Goal: Information Seeking & Learning: Learn about a topic

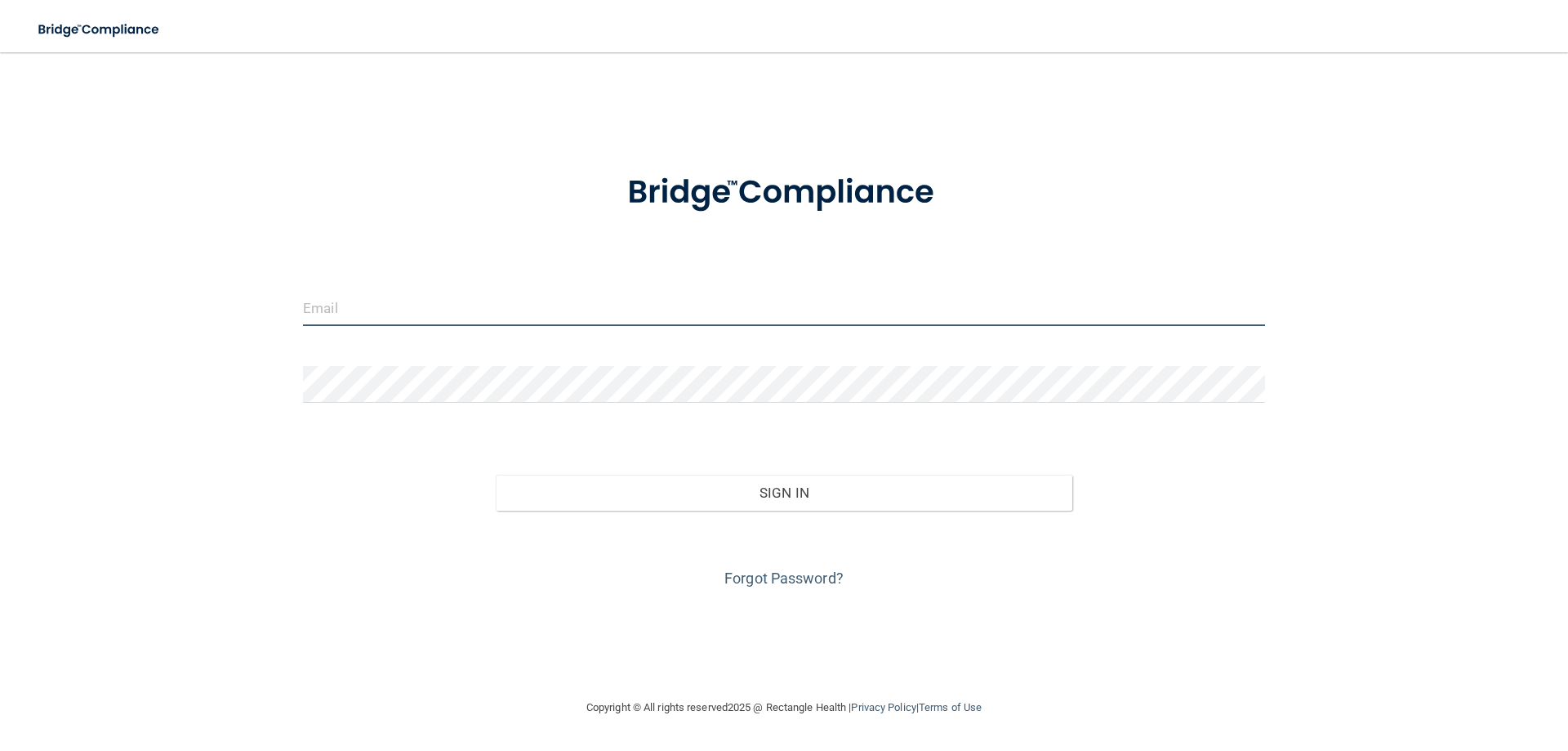
click at [438, 309] on input "email" at bounding box center [784, 307] width 962 height 37
type input "[EMAIL_ADDRESS][PERSON_NAME][DOMAIN_NAME]"
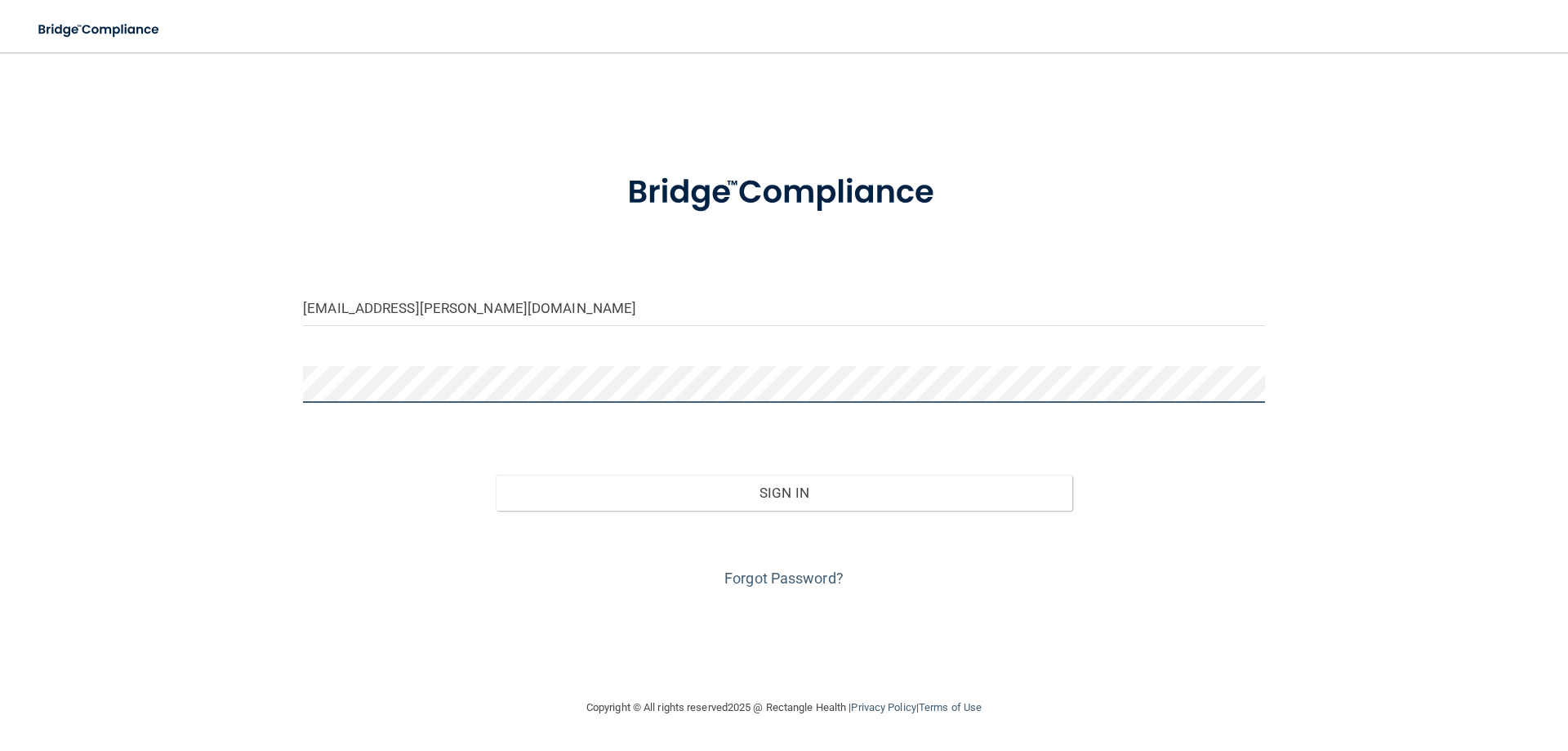
click at [496, 475] on button "Sign In" at bounding box center [784, 492] width 578 height 36
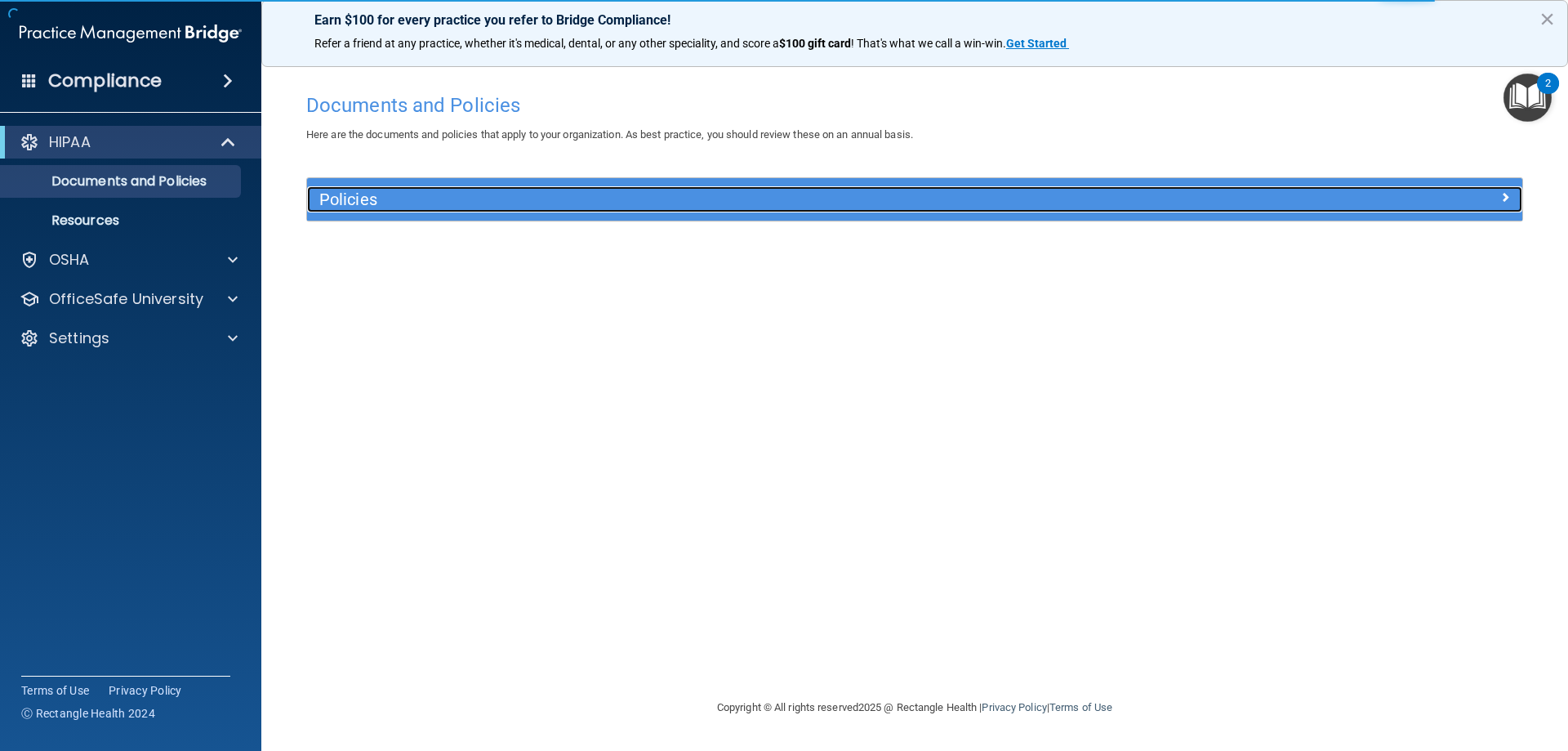
click at [499, 204] on h5 "Policies" at bounding box center [763, 199] width 887 height 18
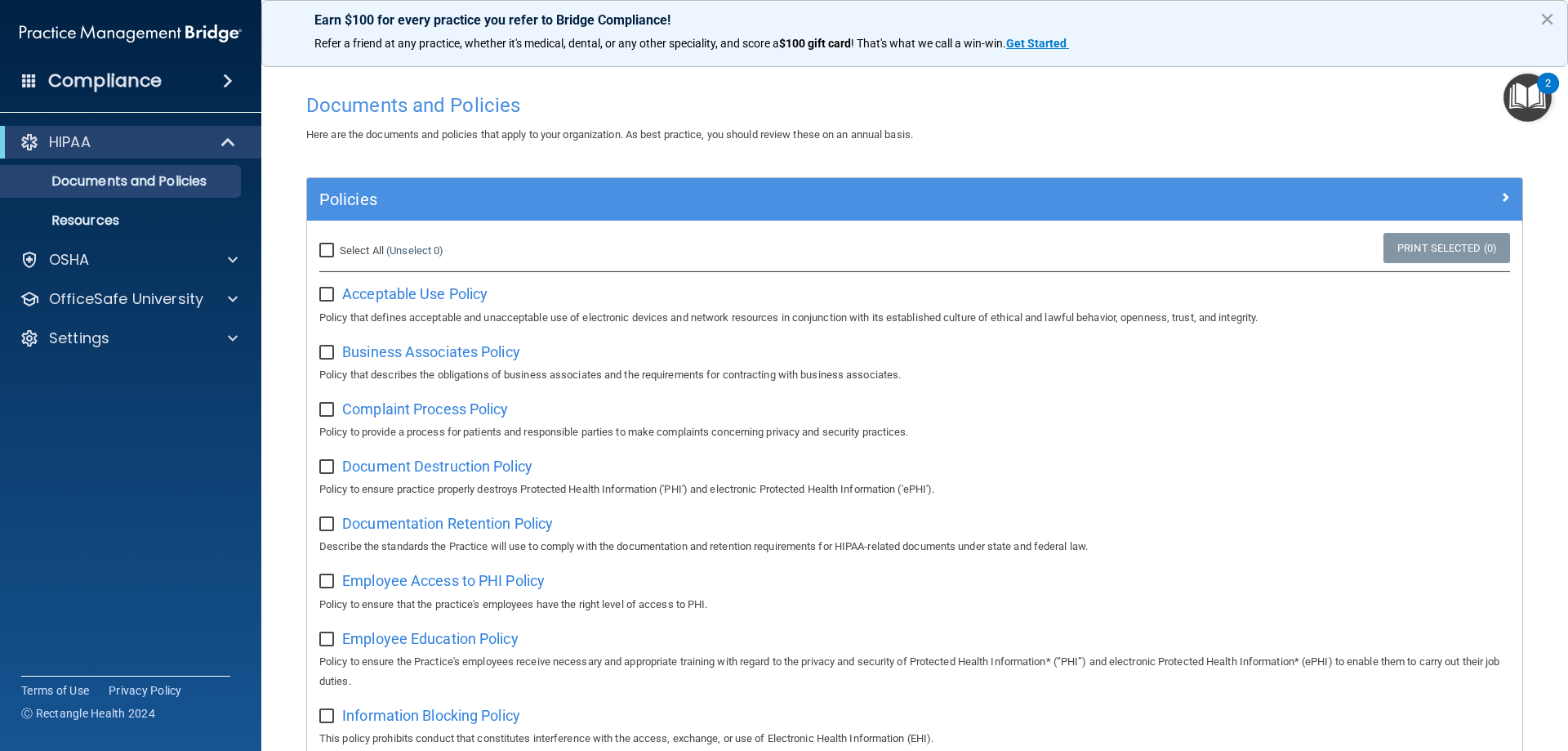
click at [325, 251] on input "Select All (Unselect 0) Unselect All" at bounding box center [328, 251] width 18 height 14
checkbox input "true"
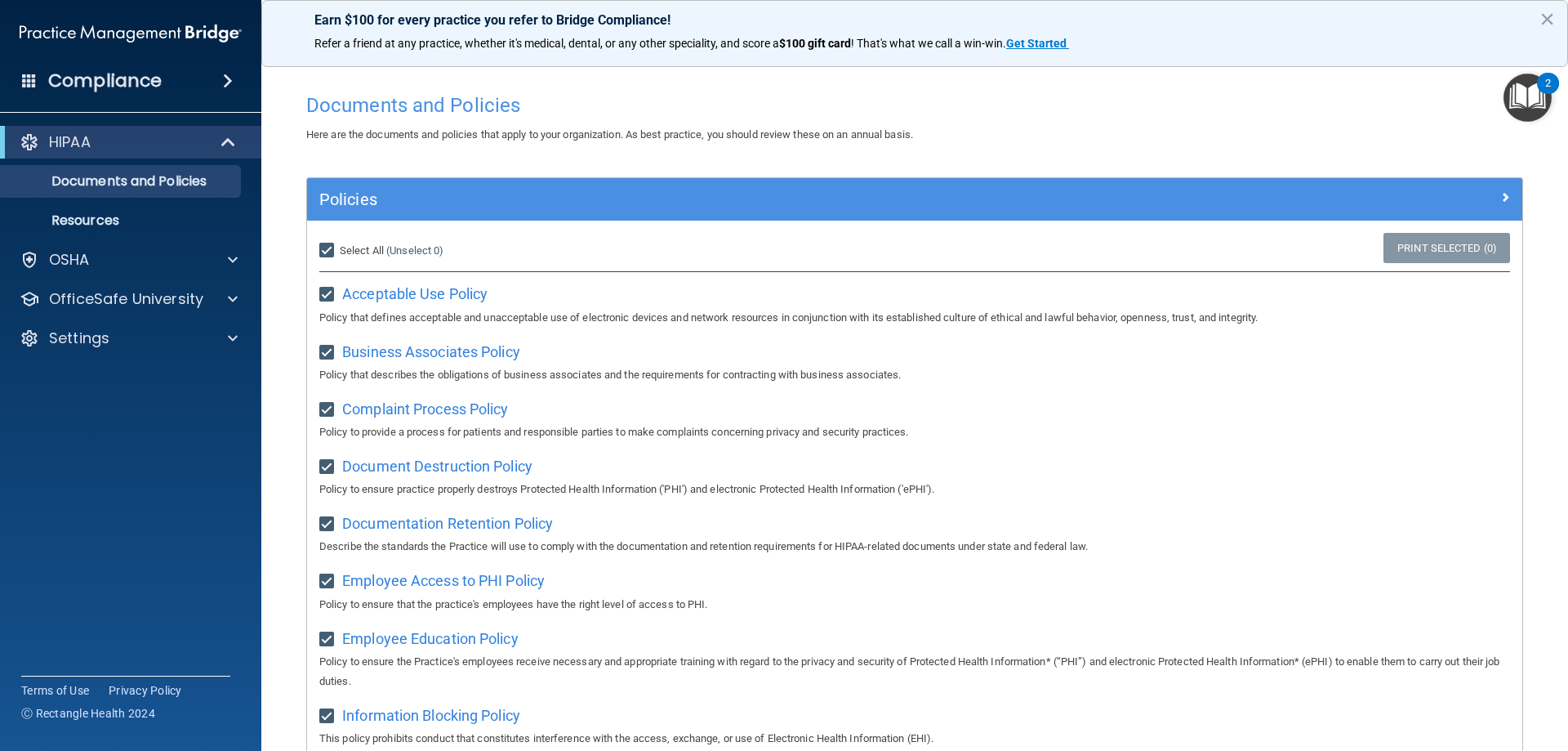
checkbox input "true"
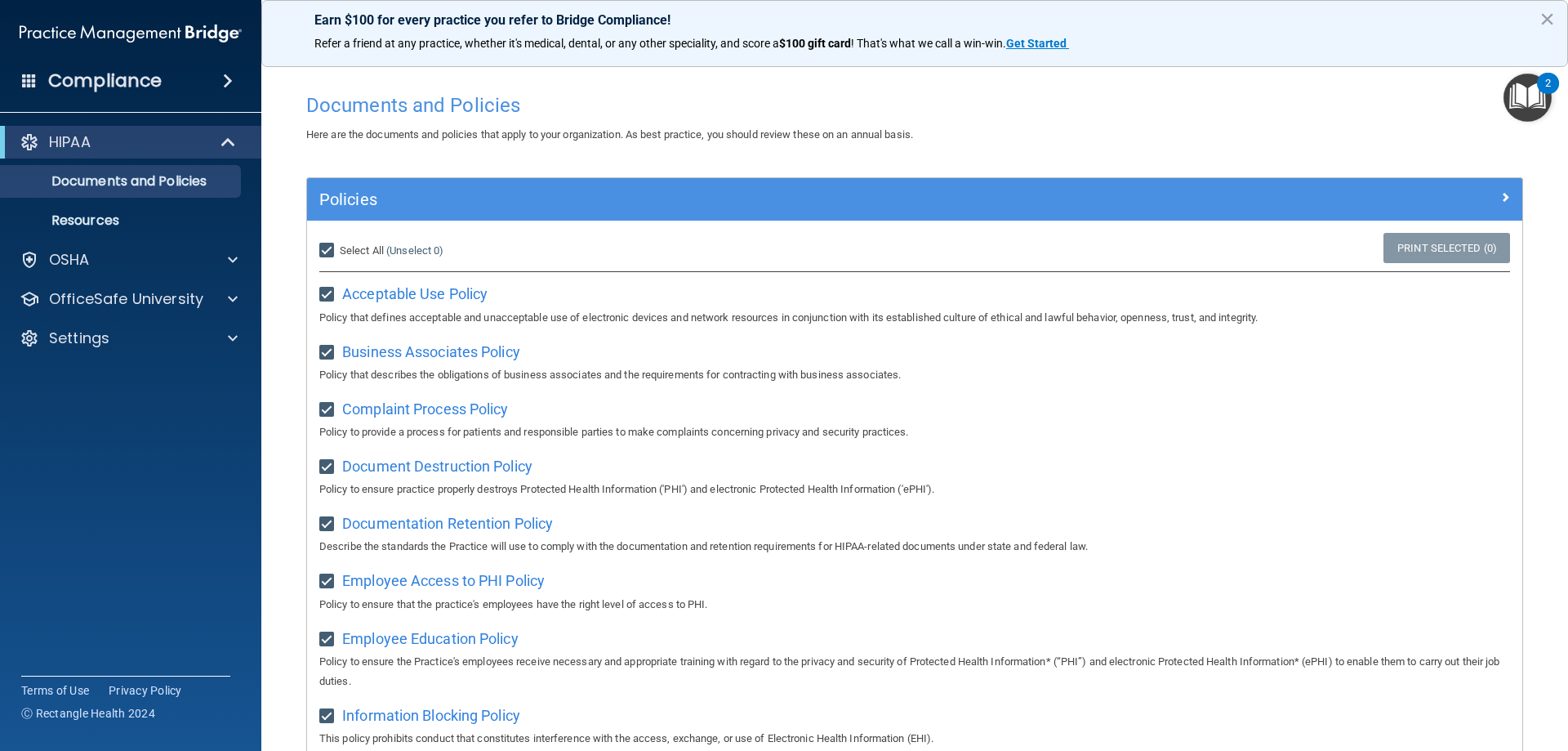
checkbox input "true"
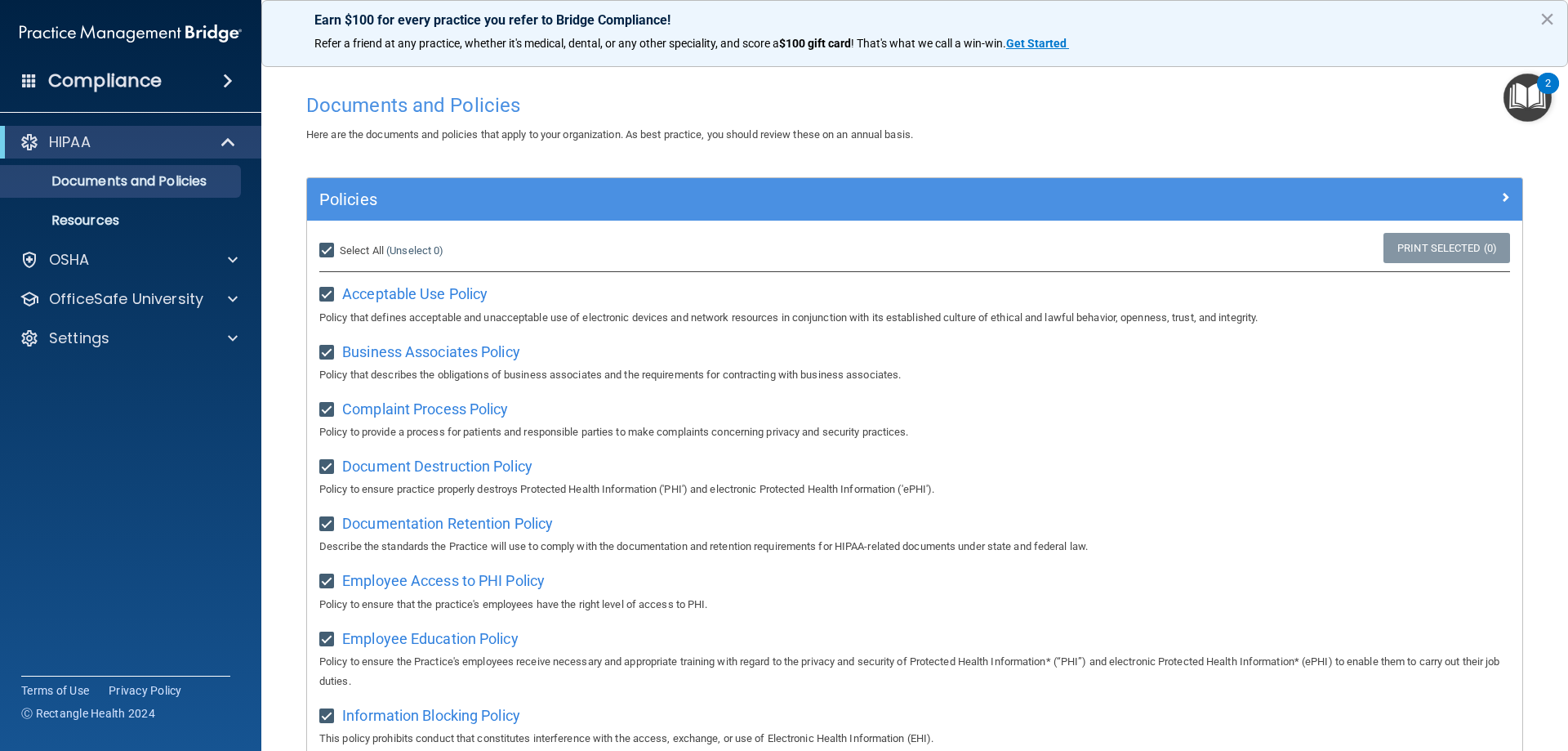
checkbox input "true"
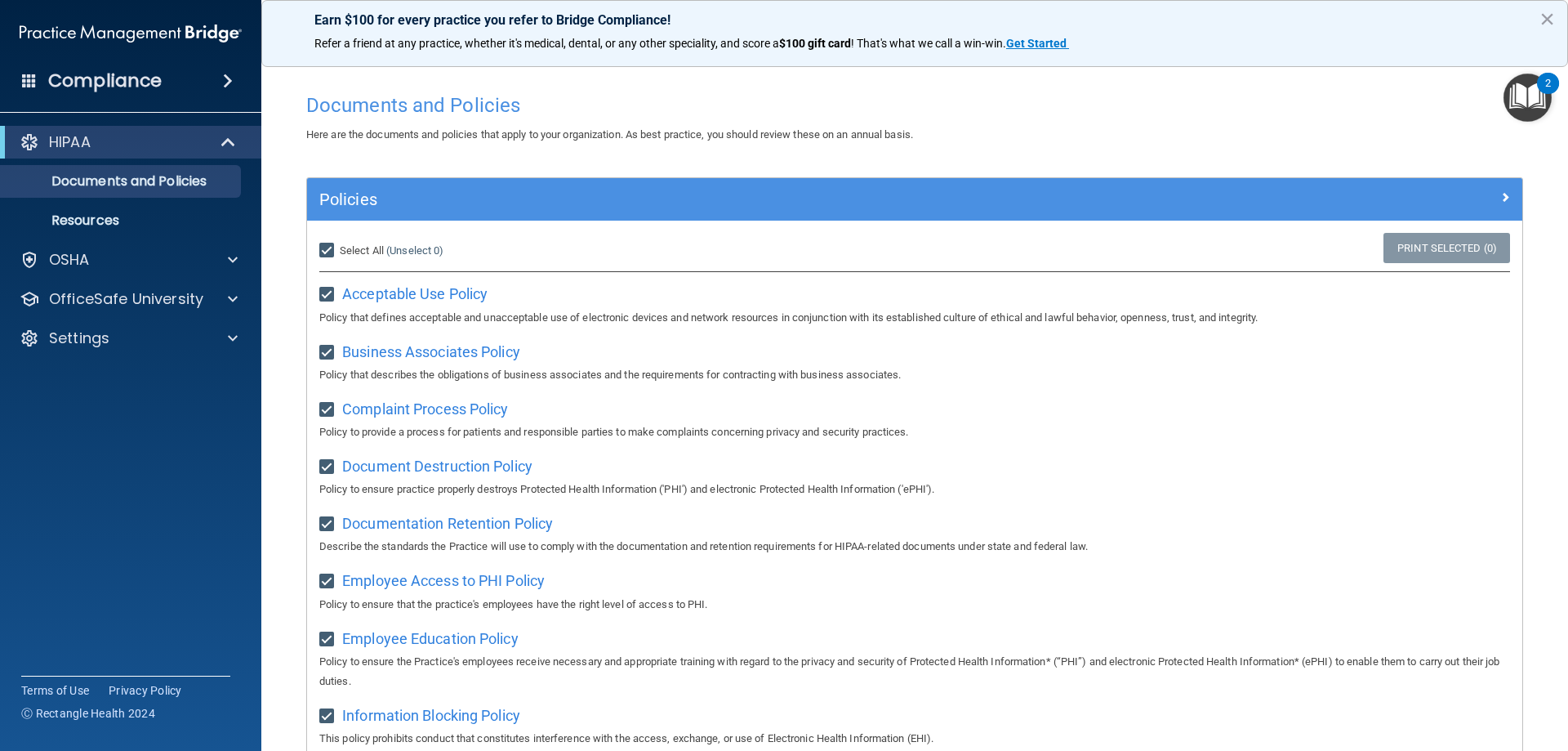
checkbox input "true"
click at [330, 249] on input "Select All (Unselect 21) Unselect All" at bounding box center [328, 251] width 18 height 14
checkbox input "false"
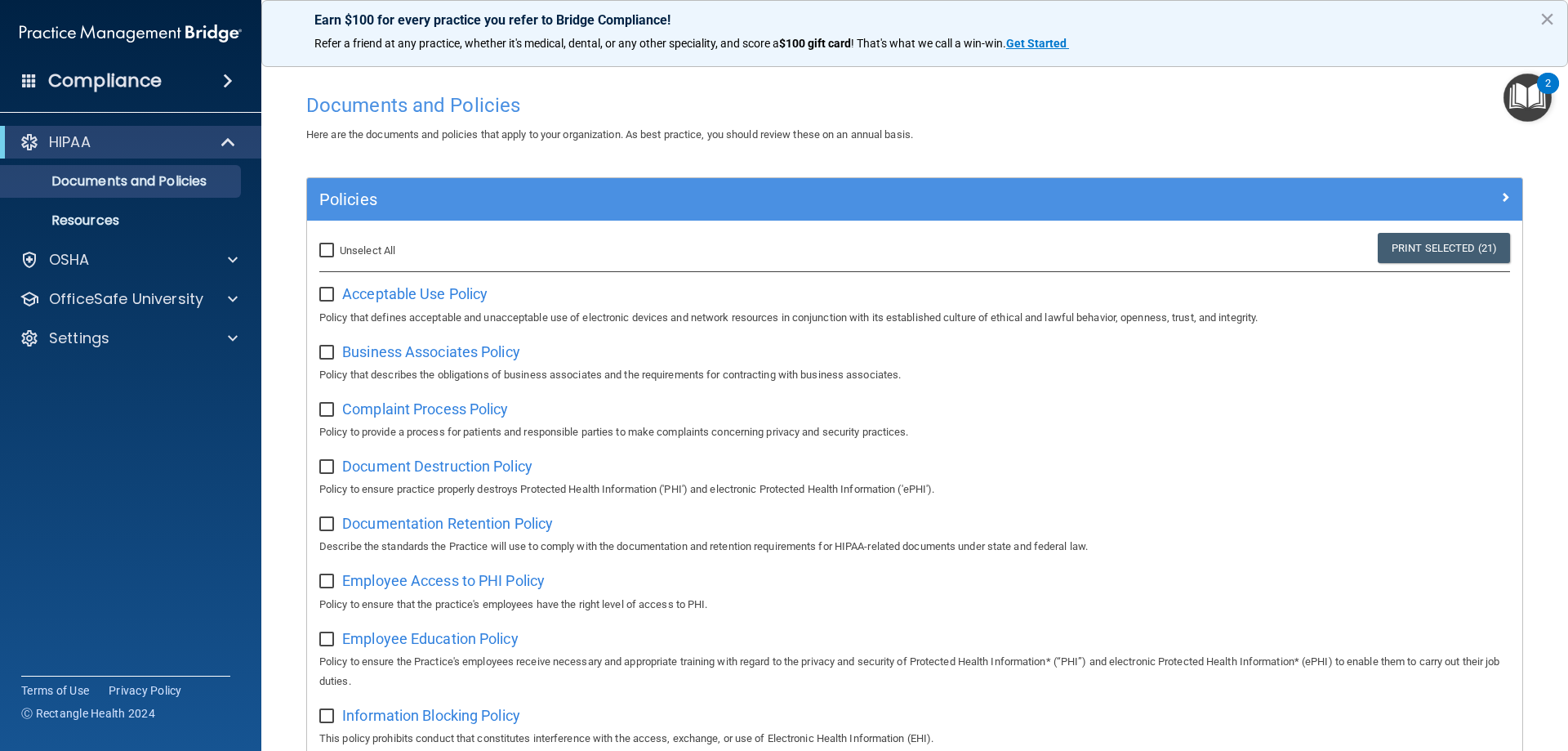
checkbox input "false"
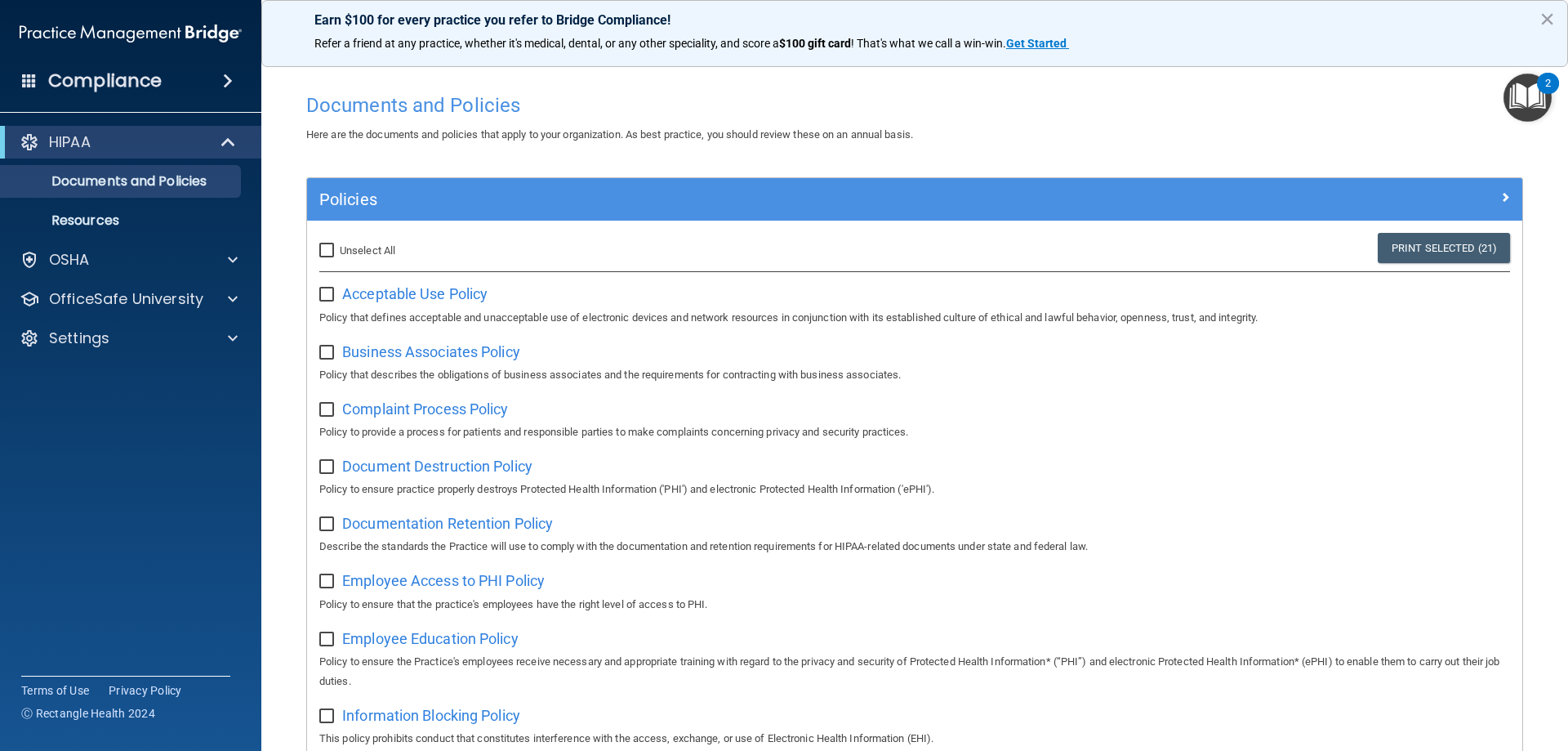
checkbox input "false"
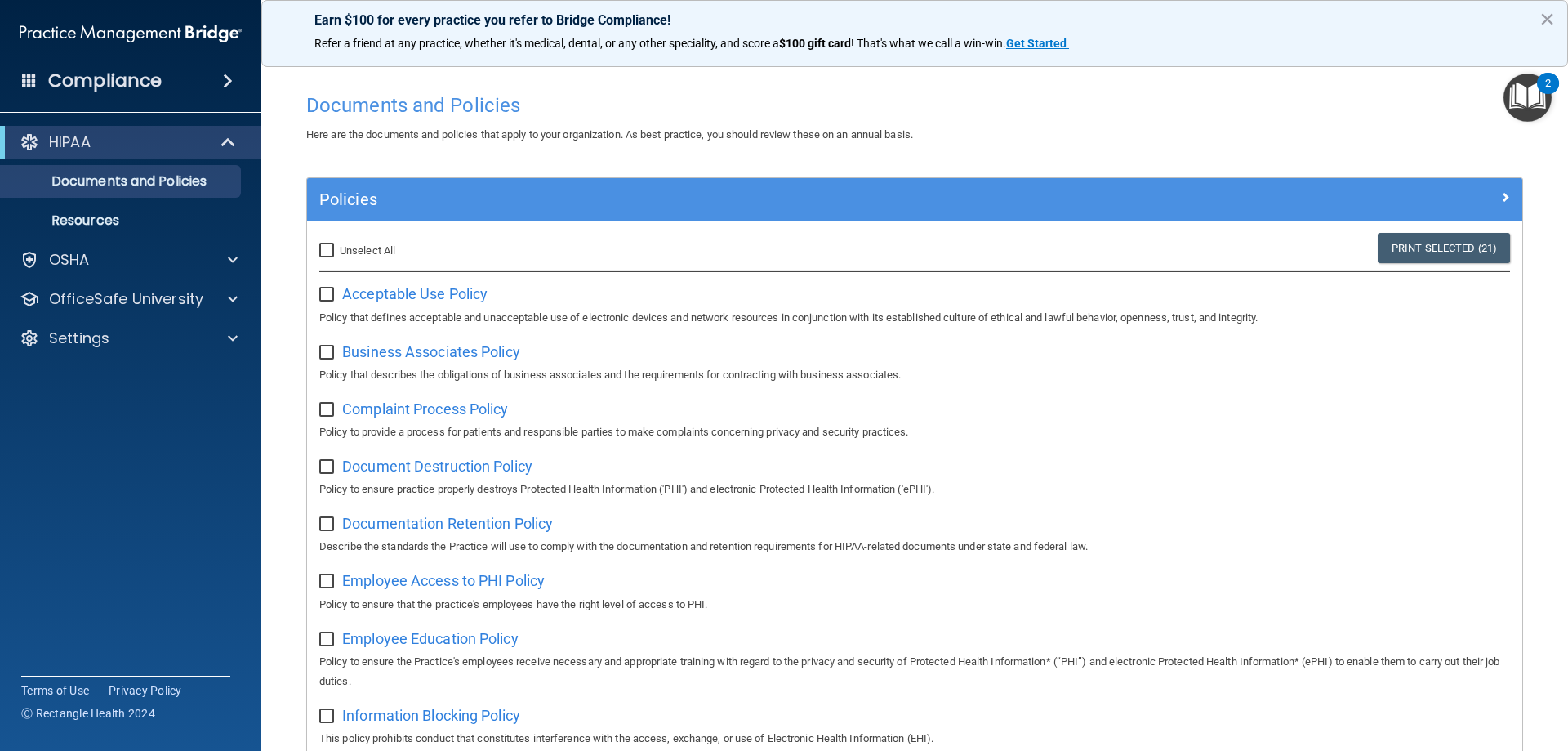
checkbox input "false"
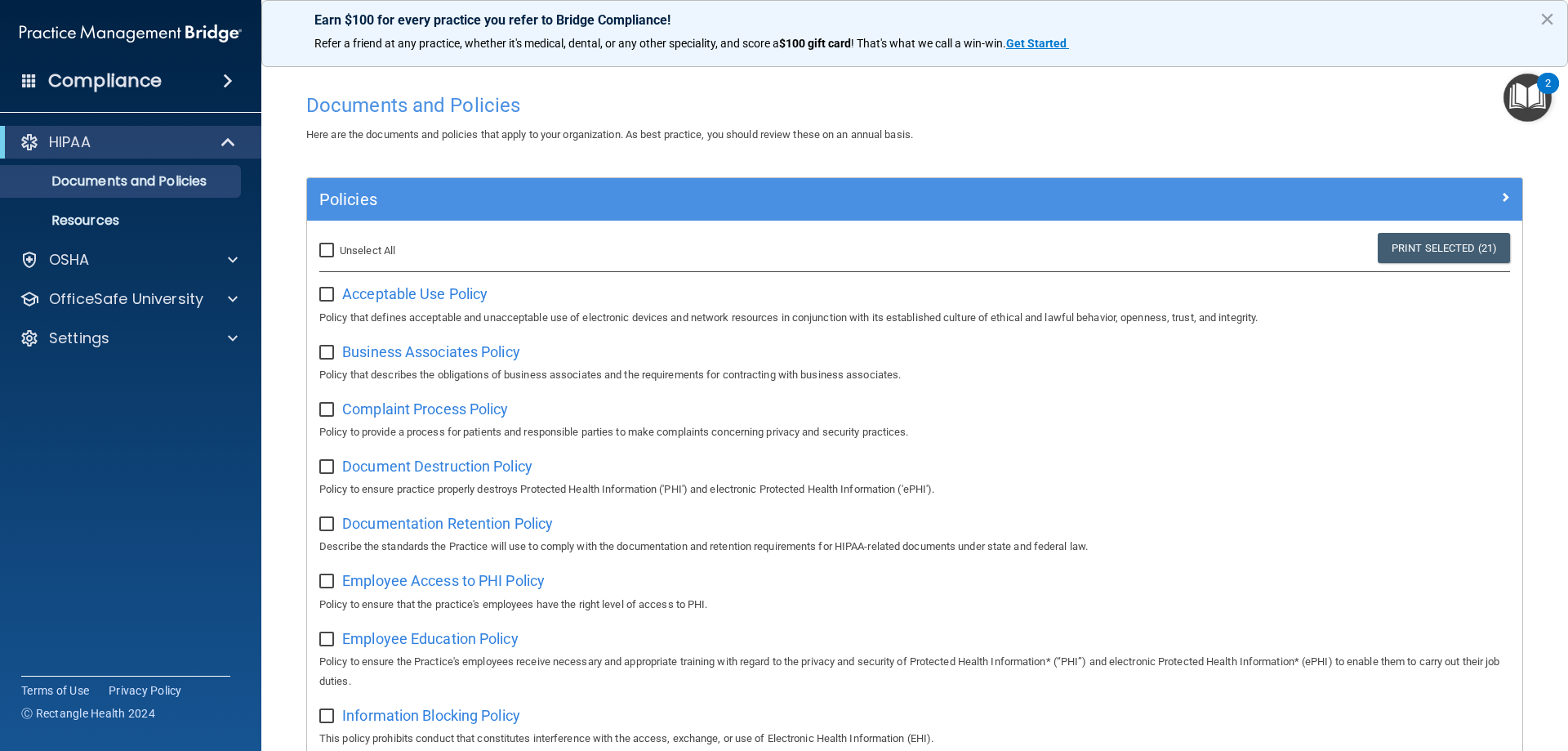
checkbox input "false"
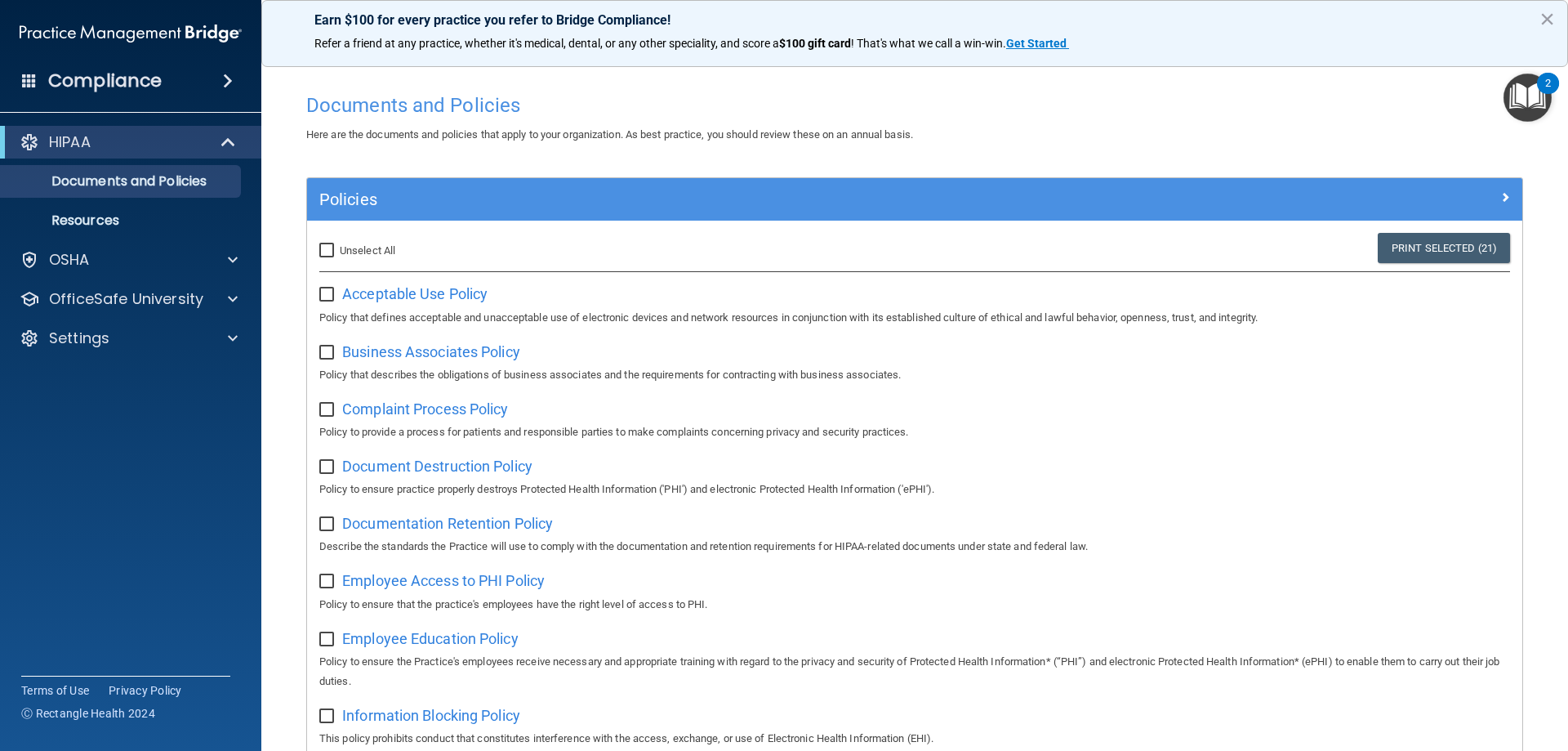
checkbox input "false"
click at [95, 246] on div "OSHA" at bounding box center [130, 260] width 262 height 33
click at [232, 256] on span at bounding box center [233, 260] width 10 height 19
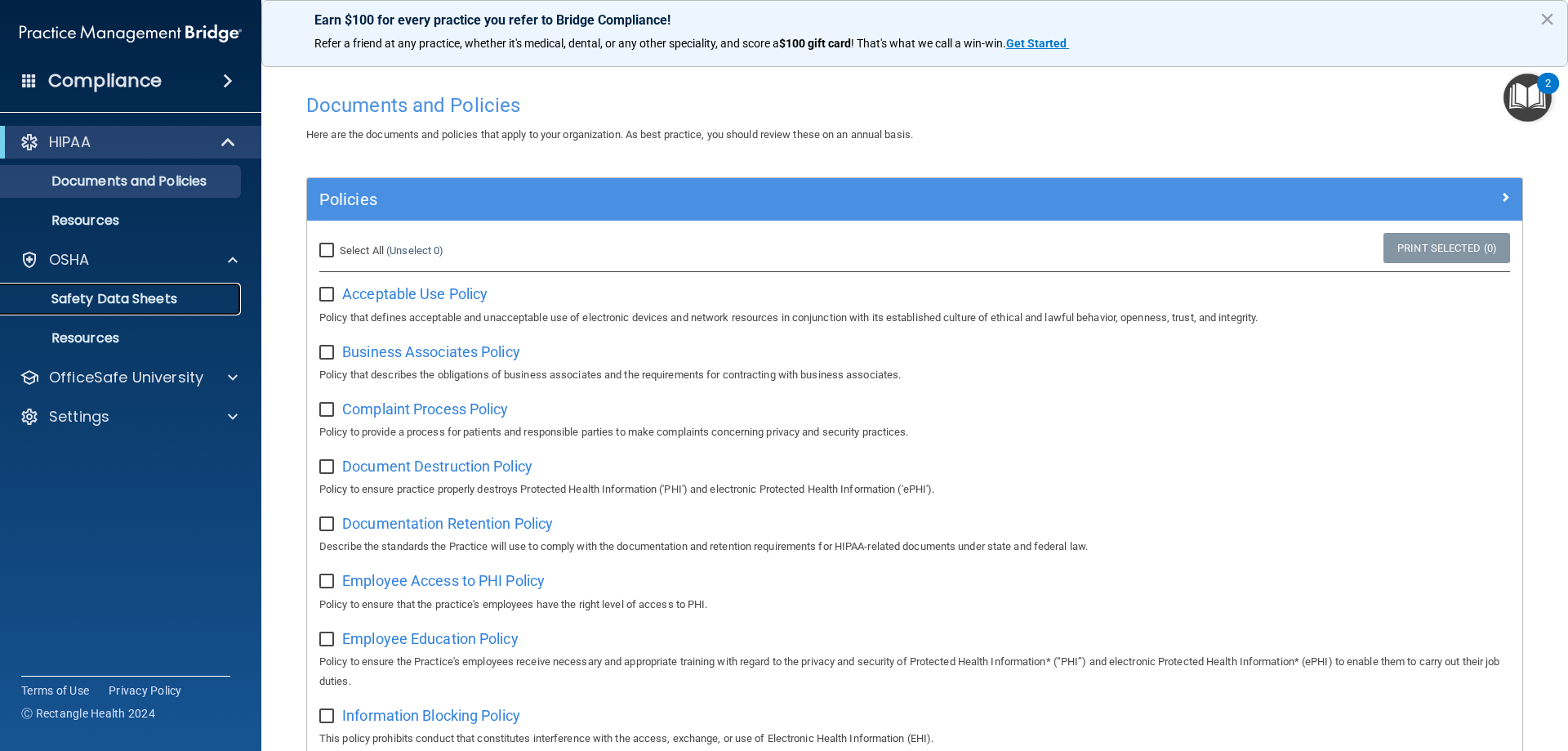
click at [168, 288] on link "Safety Data Sheets" at bounding box center [112, 300] width 257 height 33
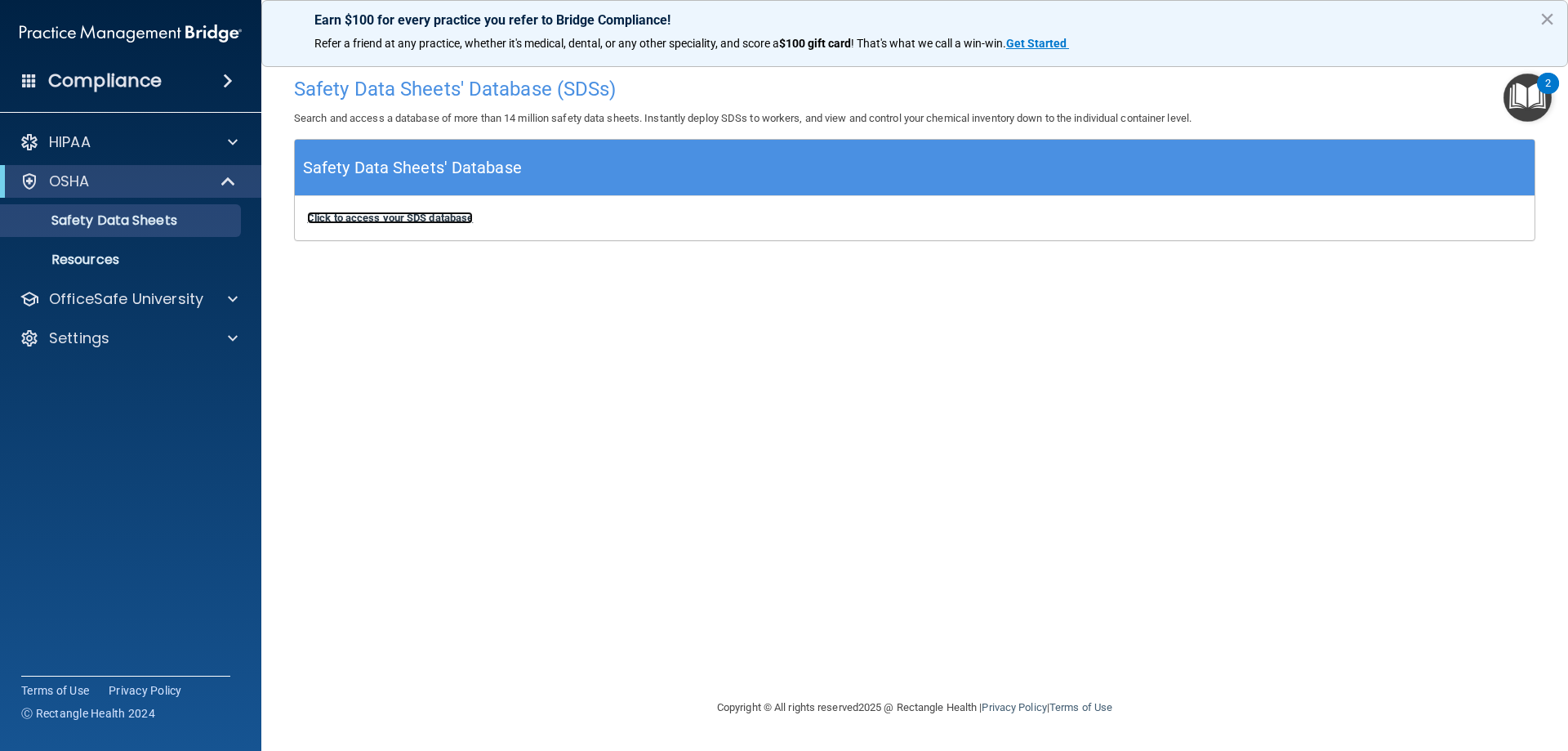
click at [413, 214] on b "Click to access your SDS database" at bounding box center [390, 217] width 166 height 13
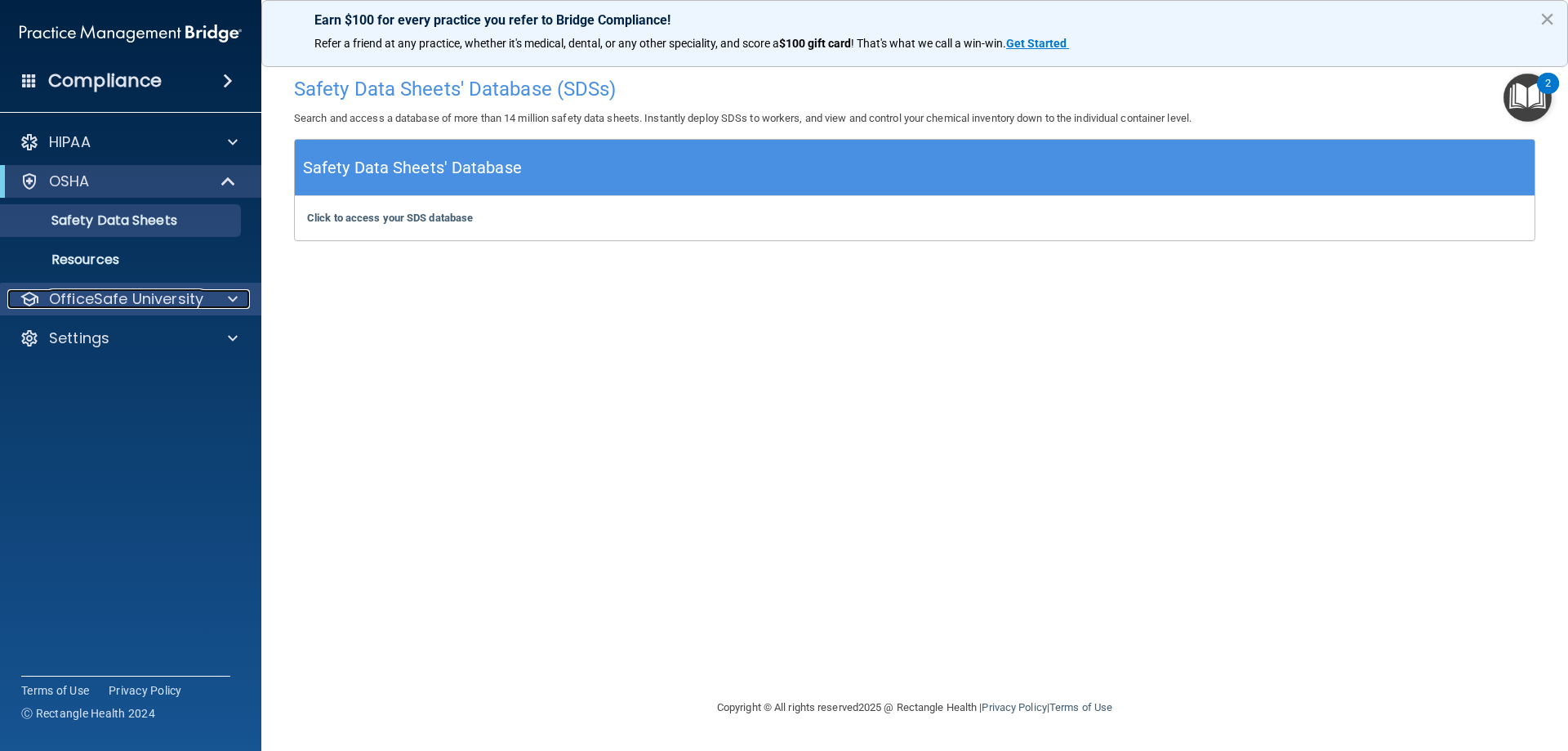
click at [208, 303] on div "OfficeSafe University" at bounding box center [109, 299] width 203 height 19
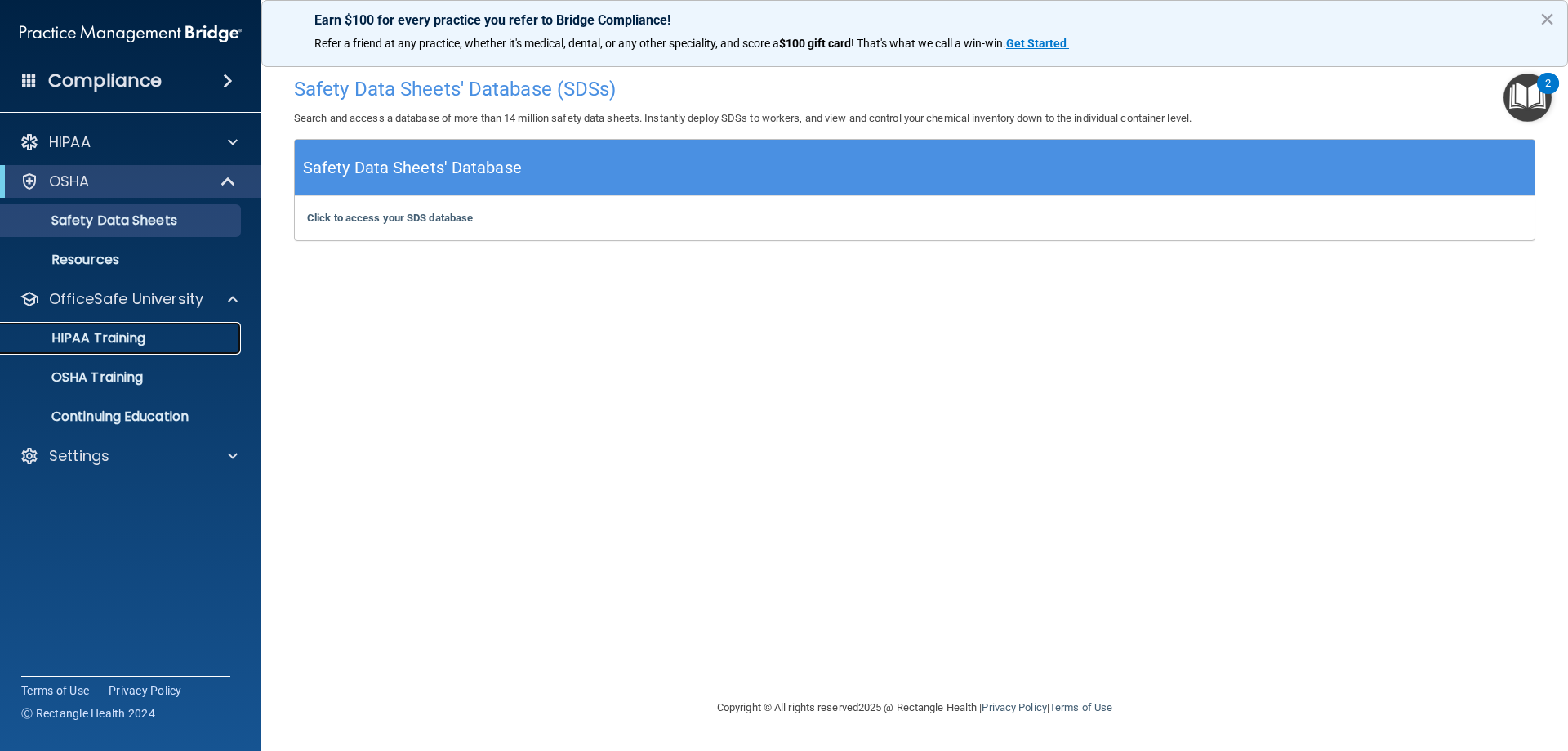
click at [133, 337] on p "HIPAA Training" at bounding box center [77, 338] width 134 height 16
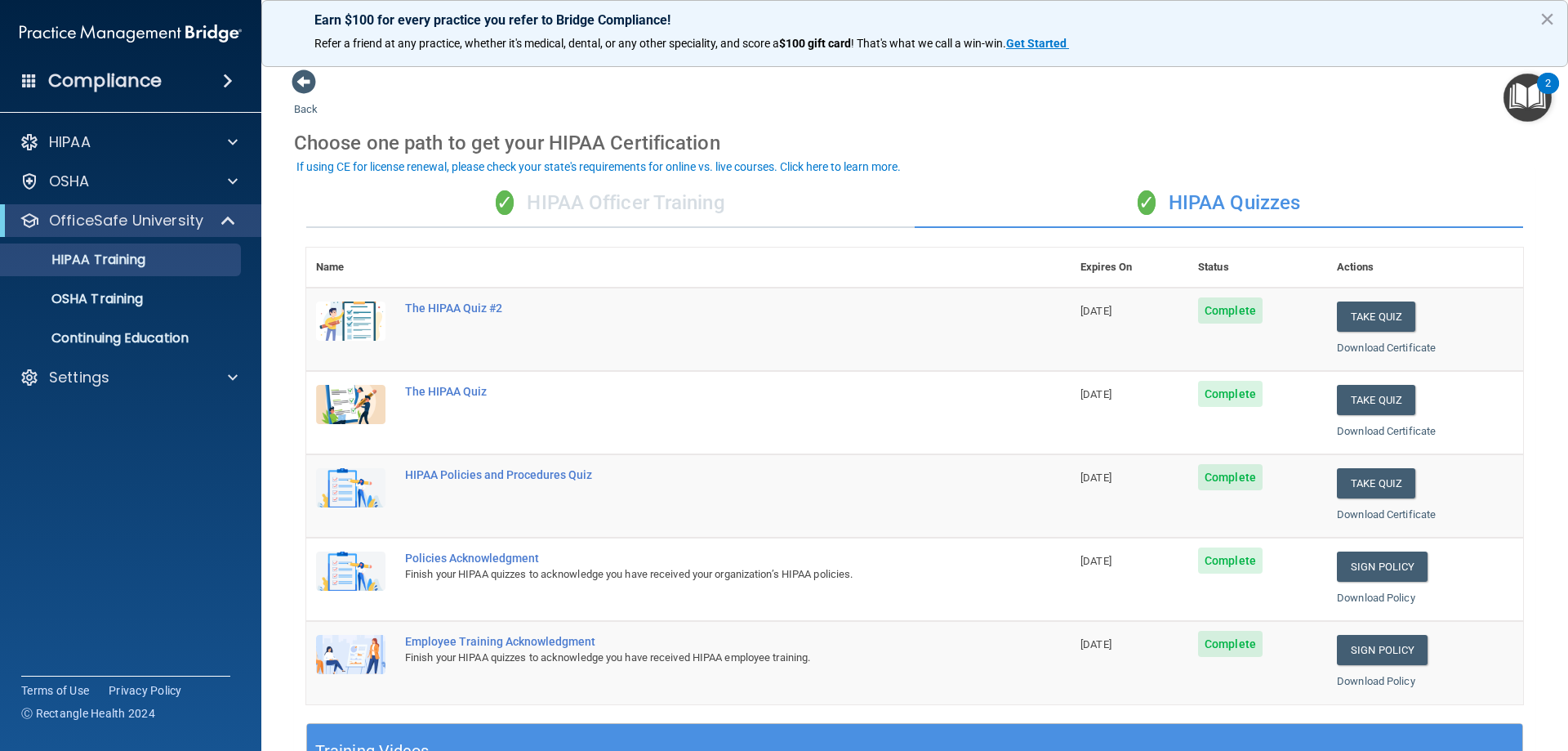
click at [731, 205] on div "✓ HIPAA Officer Training" at bounding box center [611, 203] width 609 height 49
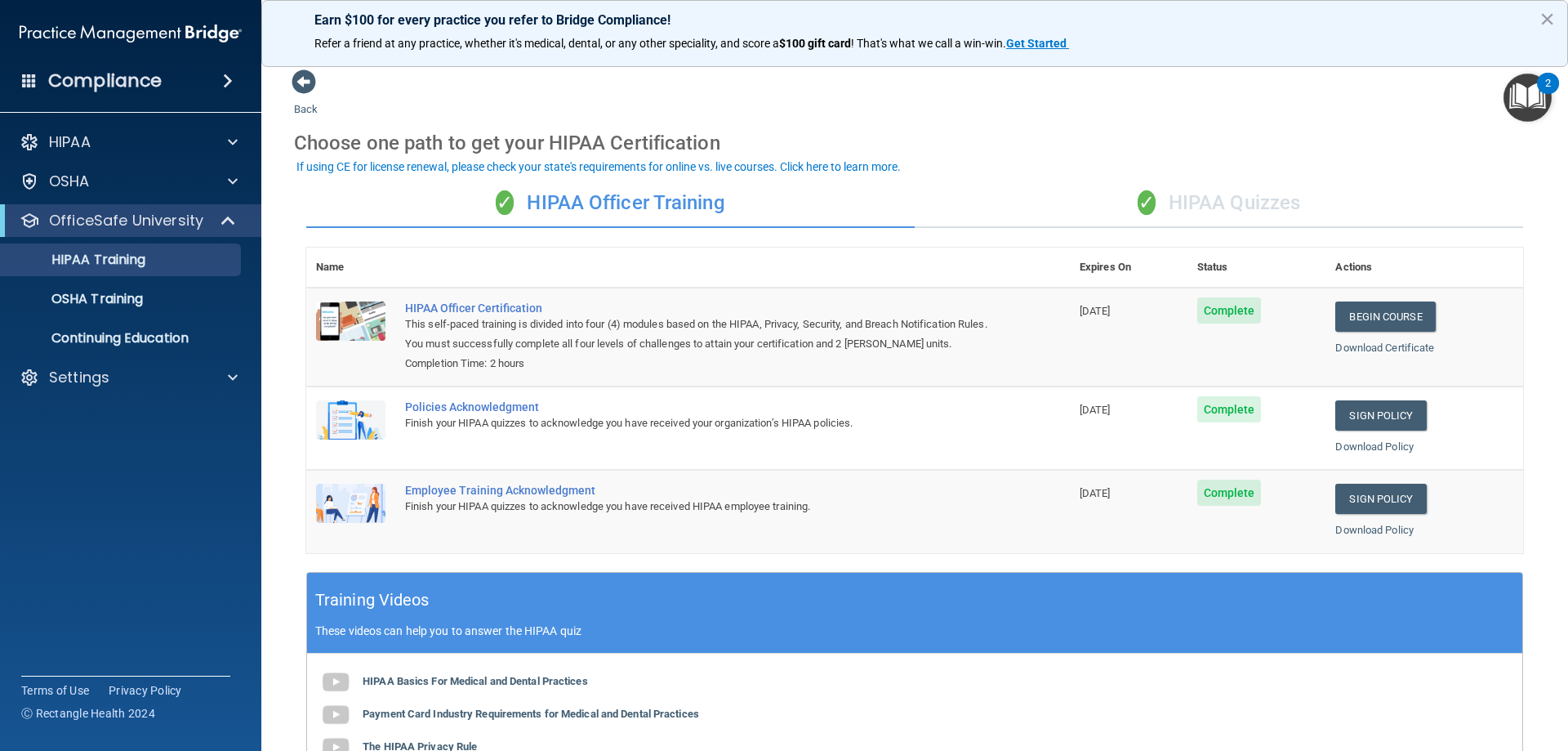
click at [1230, 195] on div "✓ HIPAA Quizzes" at bounding box center [1219, 203] width 609 height 49
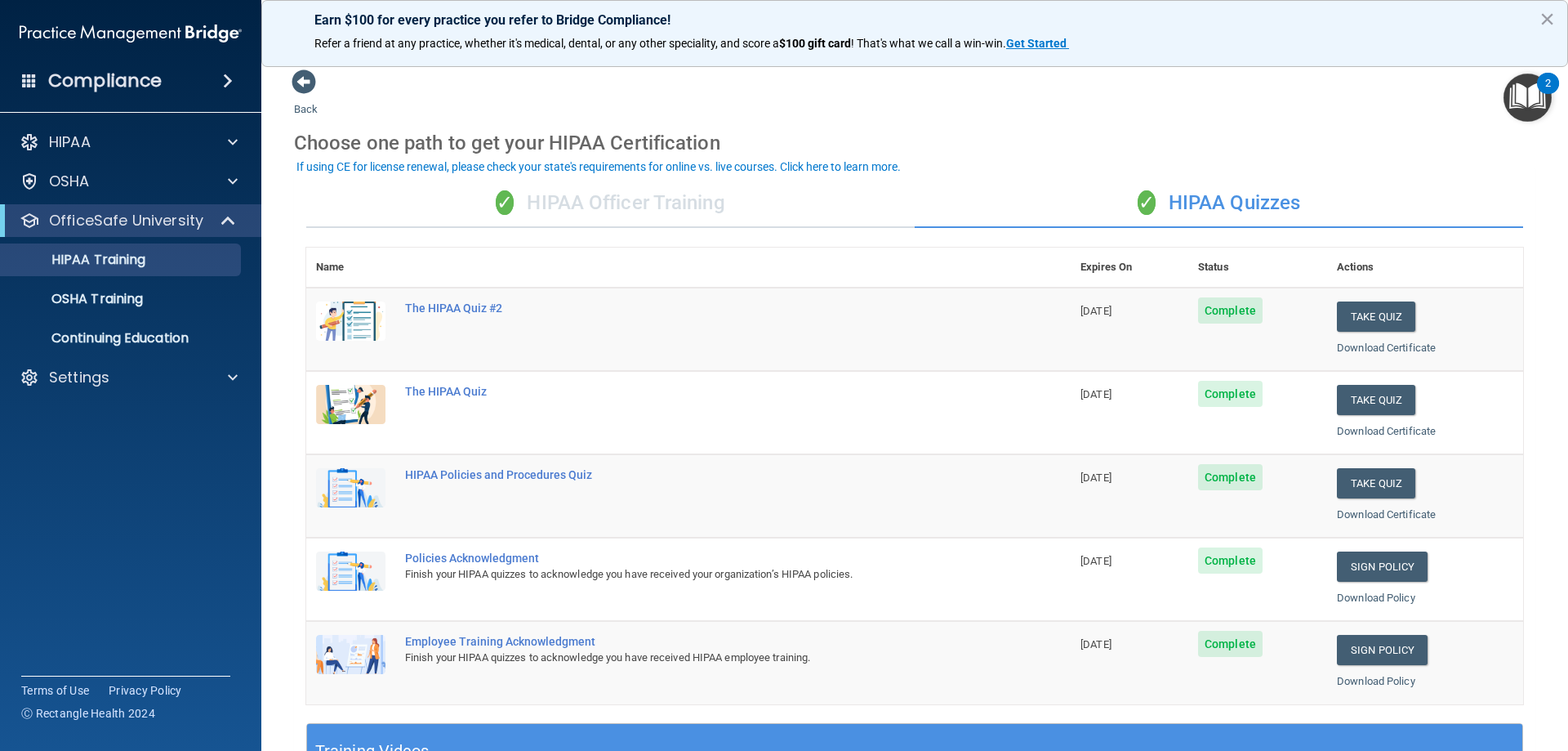
click at [626, 202] on div "✓ HIPAA Officer Training" at bounding box center [611, 203] width 609 height 49
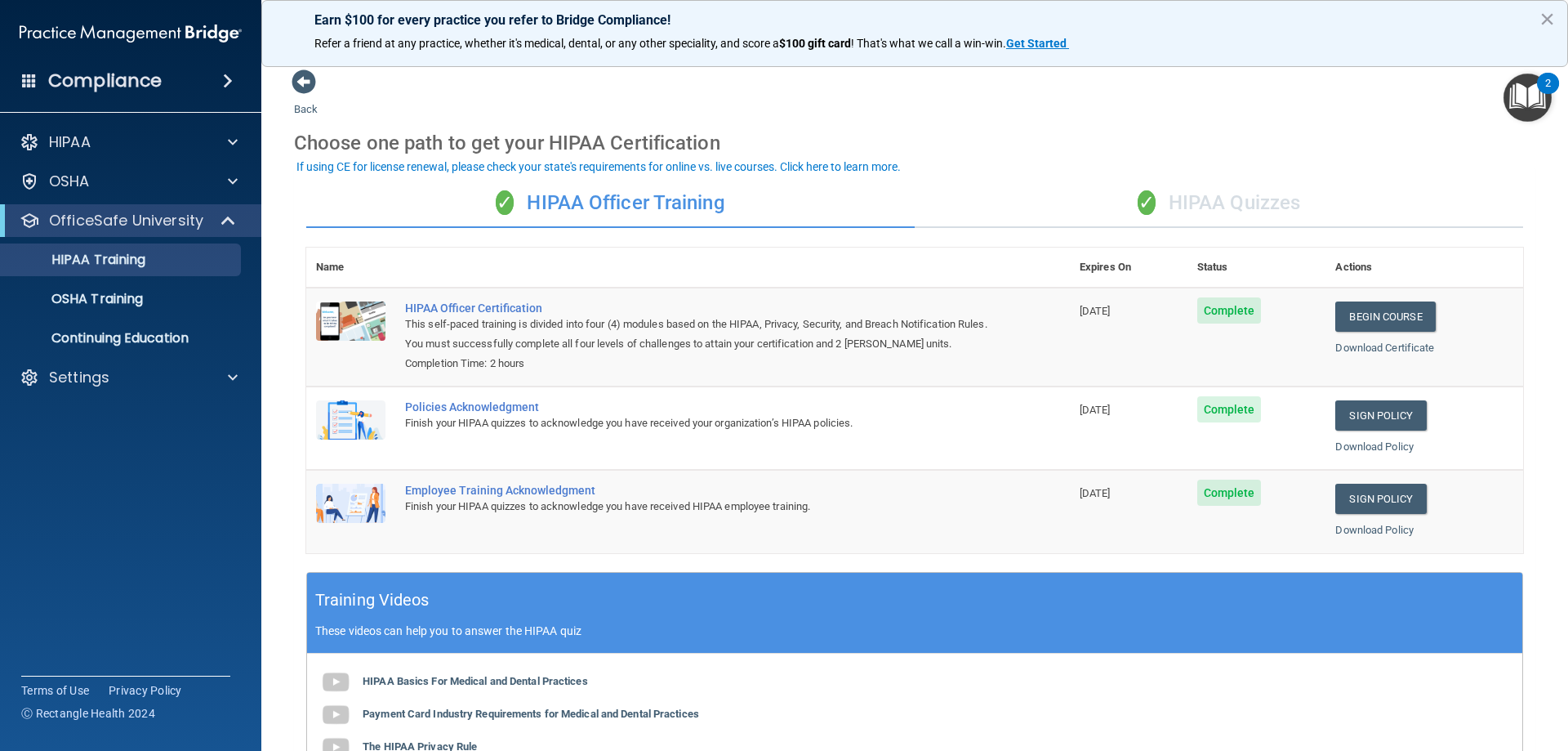
click at [1255, 191] on div "✓ HIPAA Quizzes" at bounding box center [1219, 203] width 609 height 49
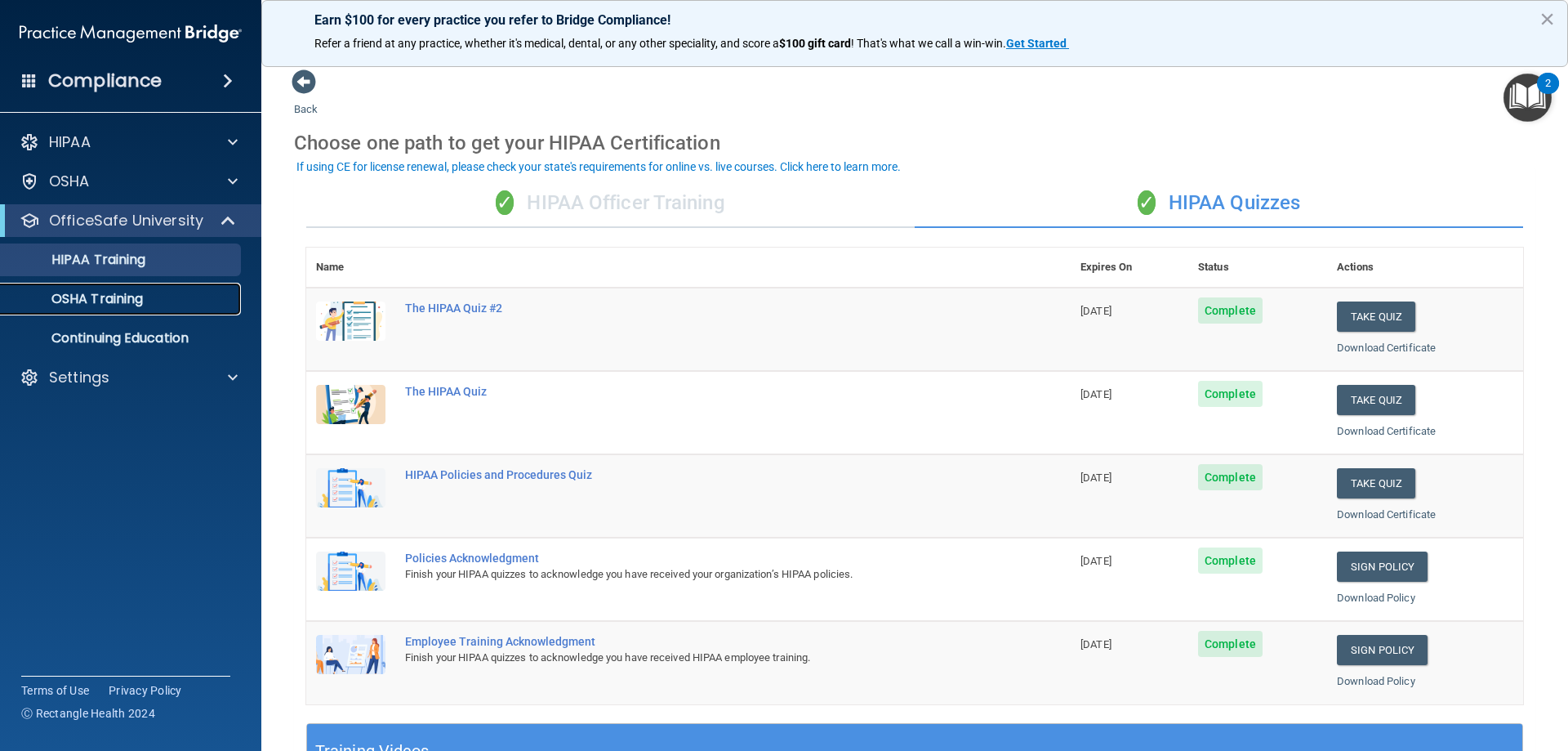
click at [119, 293] on p "OSHA Training" at bounding box center [76, 299] width 132 height 16
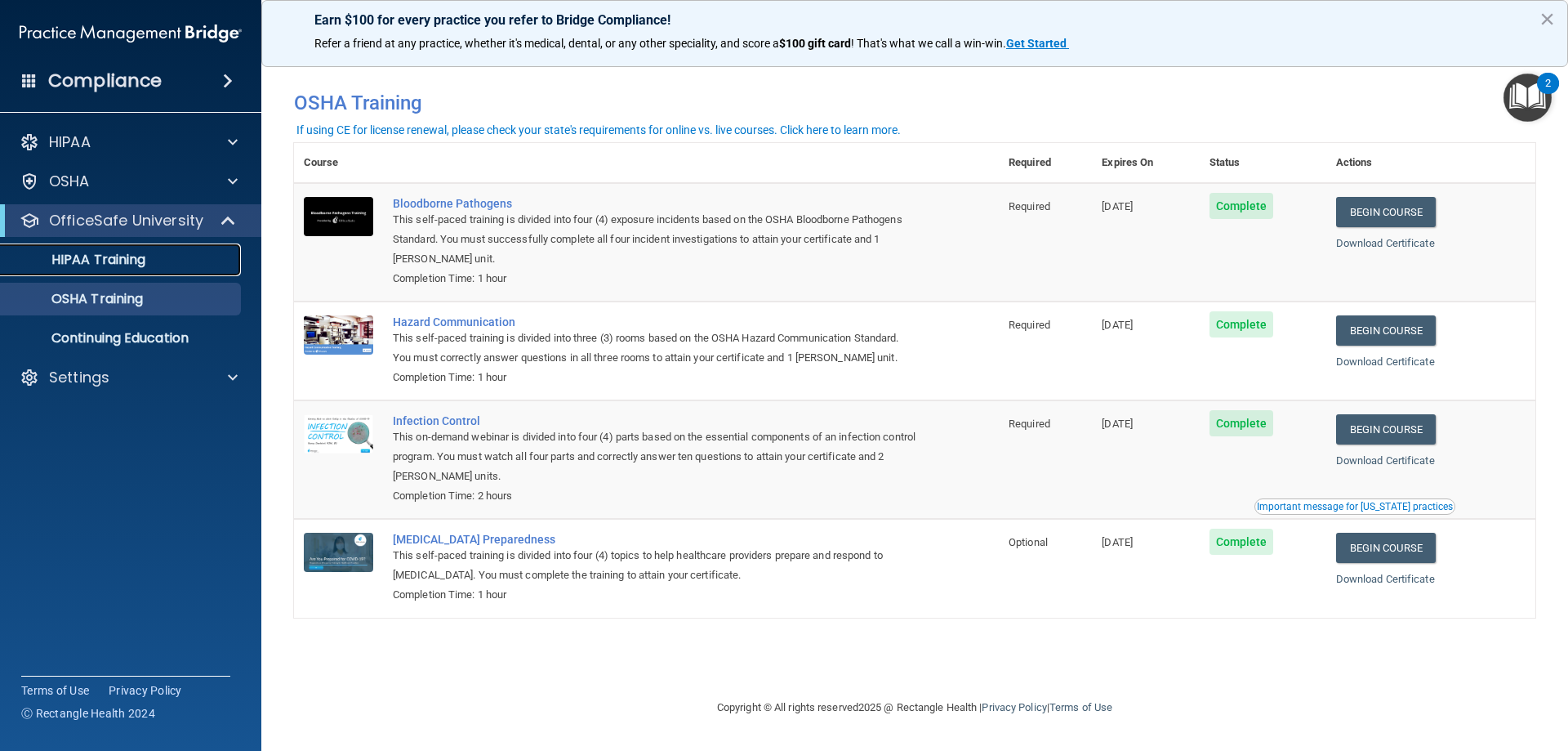
click at [86, 258] on p "HIPAA Training" at bounding box center [77, 259] width 134 height 16
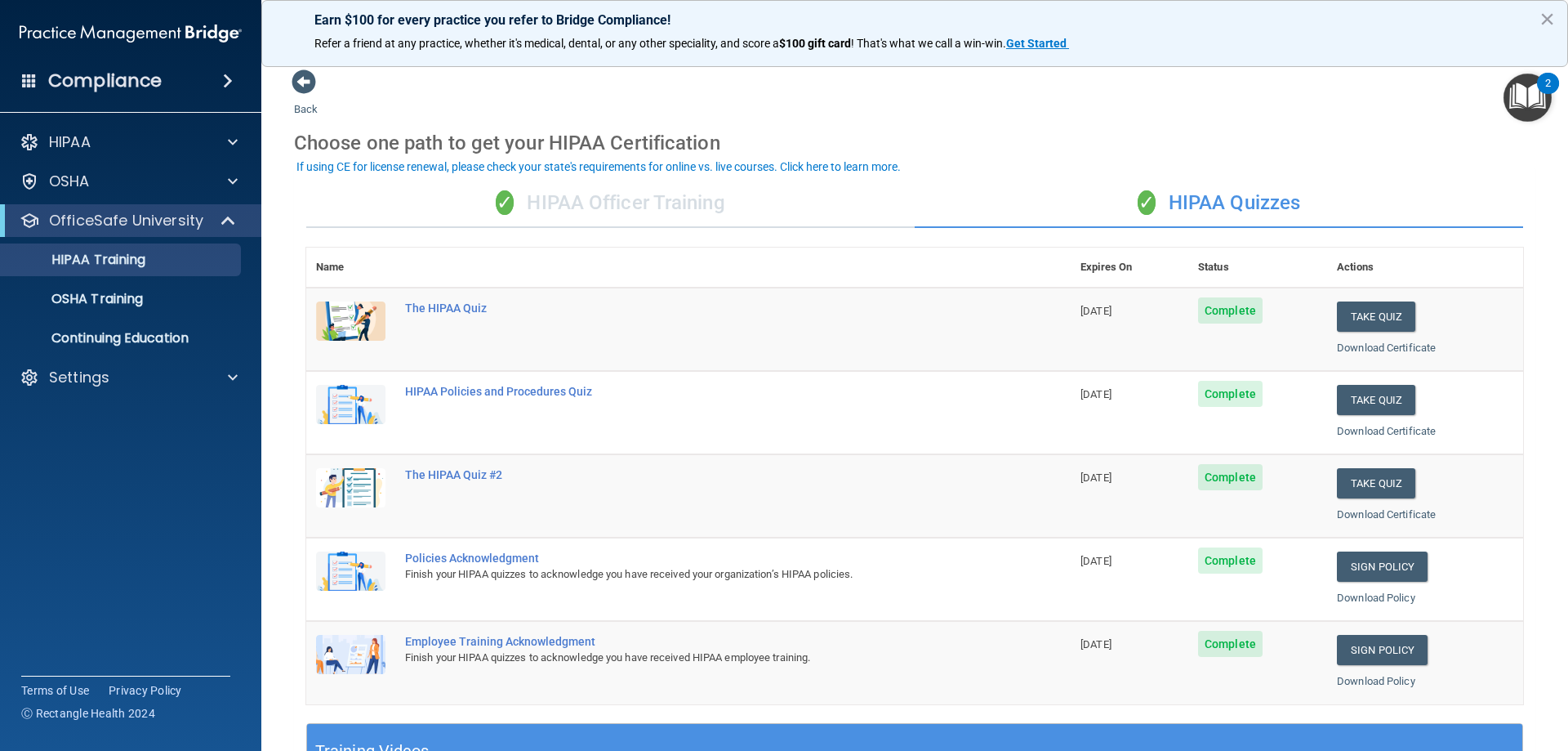
click at [705, 220] on div "✓ HIPAA Officer Training" at bounding box center [611, 203] width 609 height 49
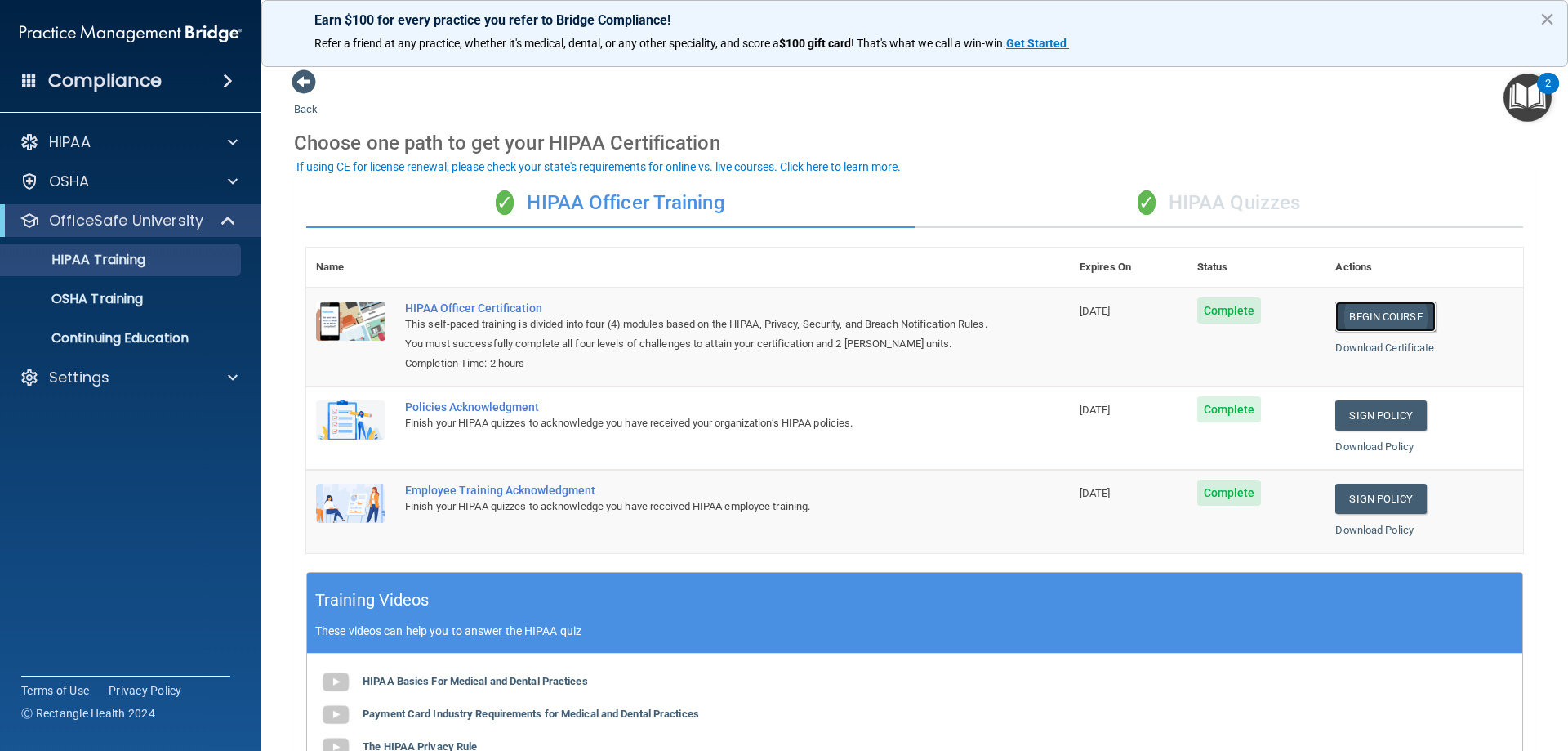
click at [1359, 313] on link "Begin Course" at bounding box center [1384, 316] width 100 height 30
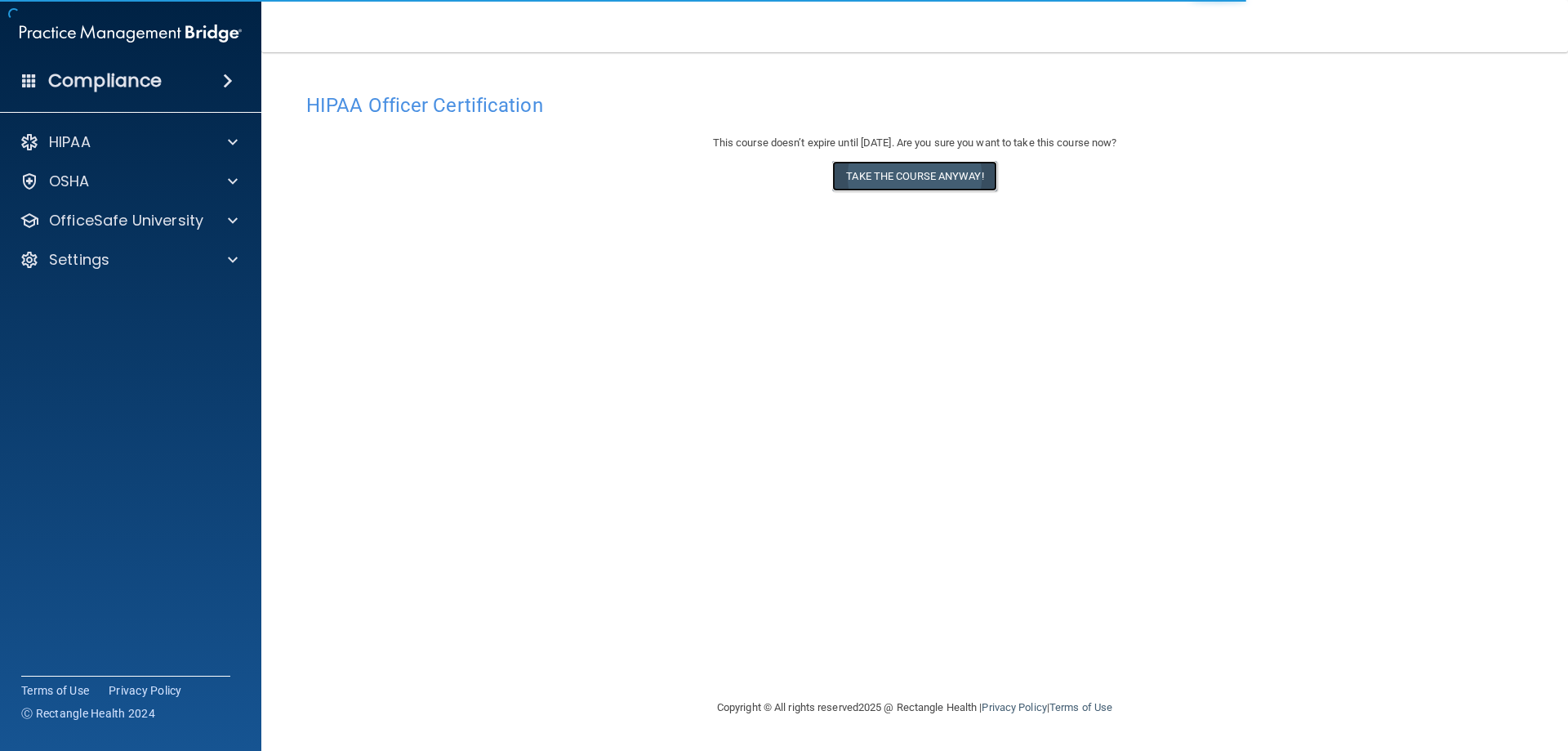
click at [926, 177] on button "Take the course anyway!" at bounding box center [914, 176] width 164 height 30
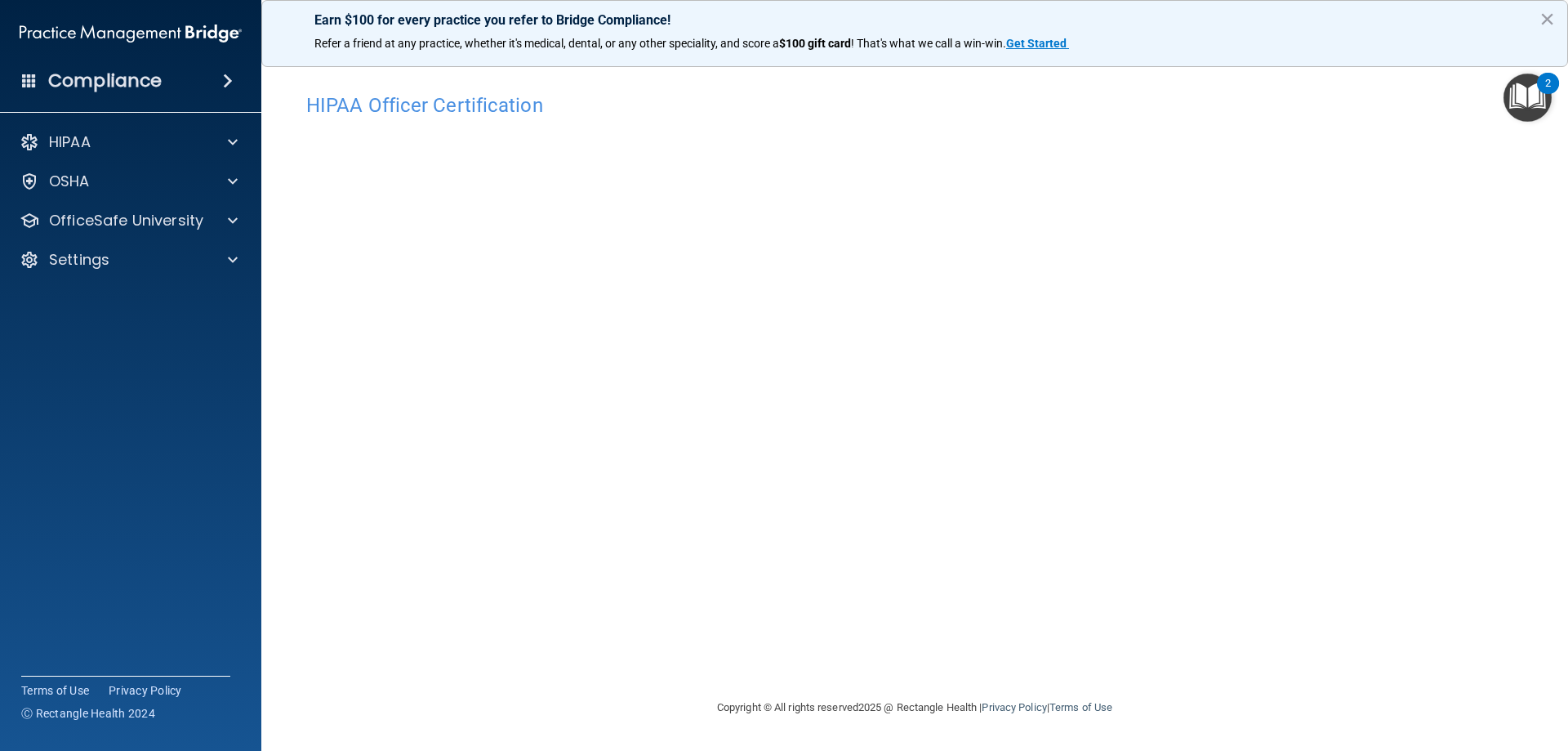
click at [413, 105] on h4 "HIPAA Officer Certification" at bounding box center [915, 105] width 1217 height 21
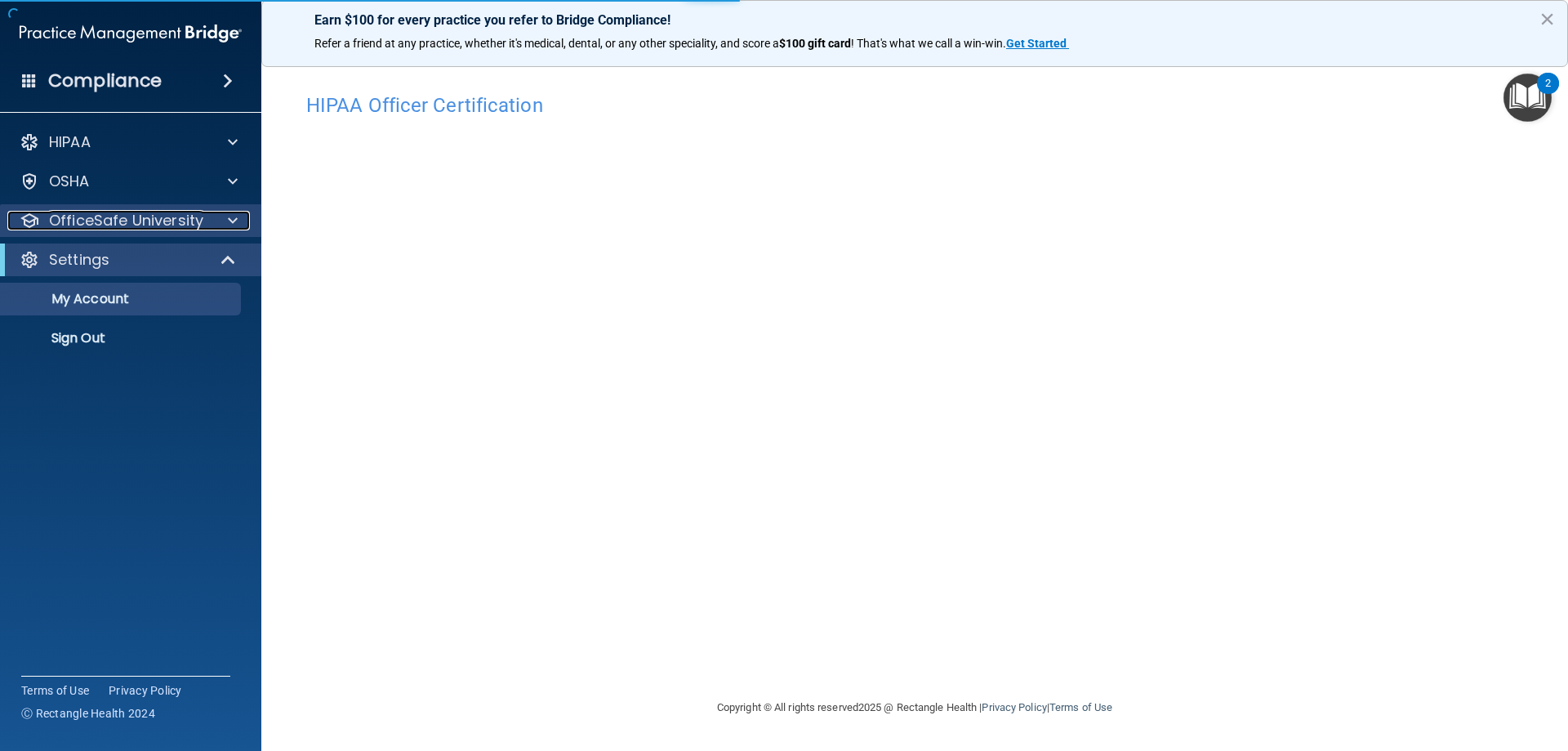
click at [214, 225] on div at bounding box center [230, 220] width 41 height 19
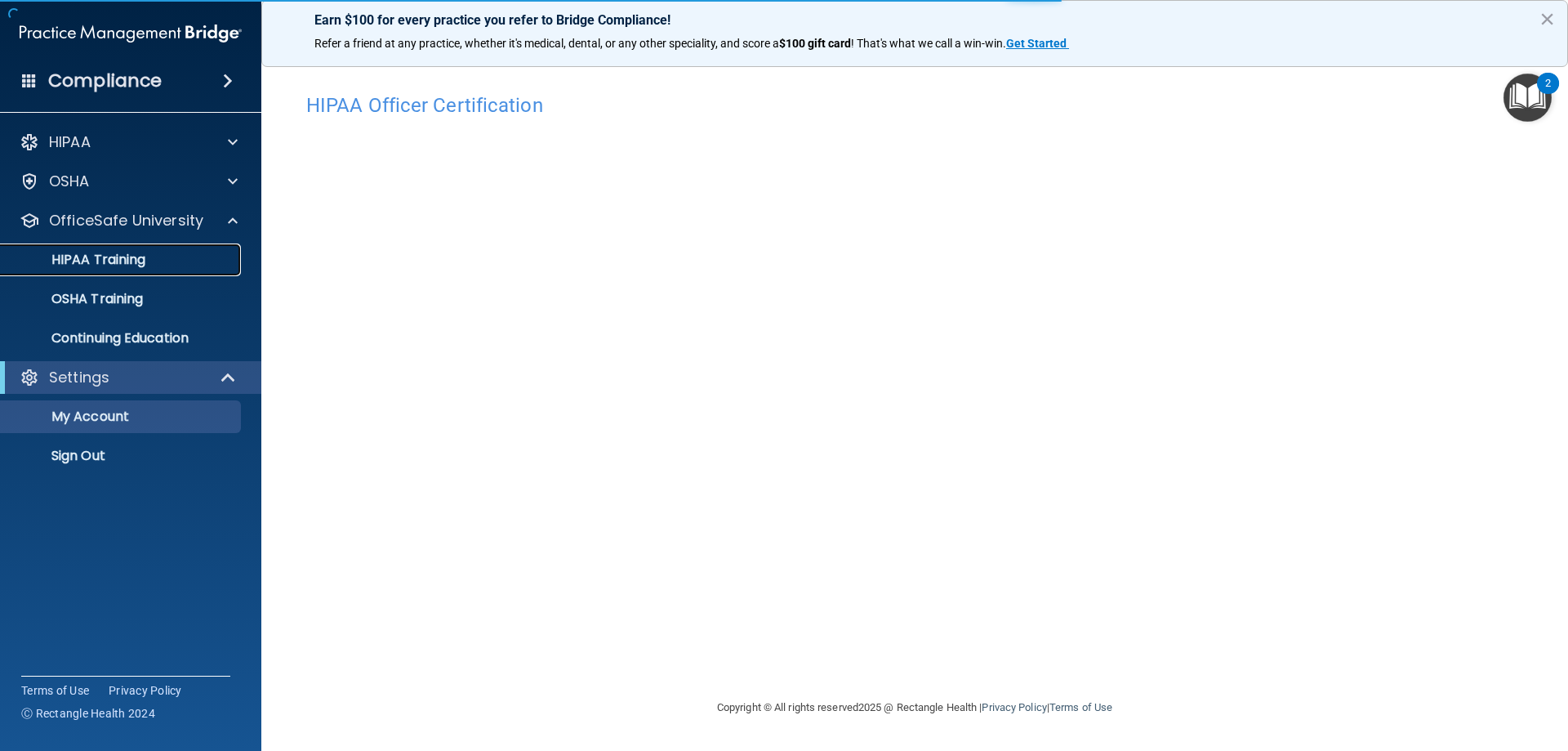
click at [135, 260] on p "HIPAA Training" at bounding box center [77, 259] width 134 height 16
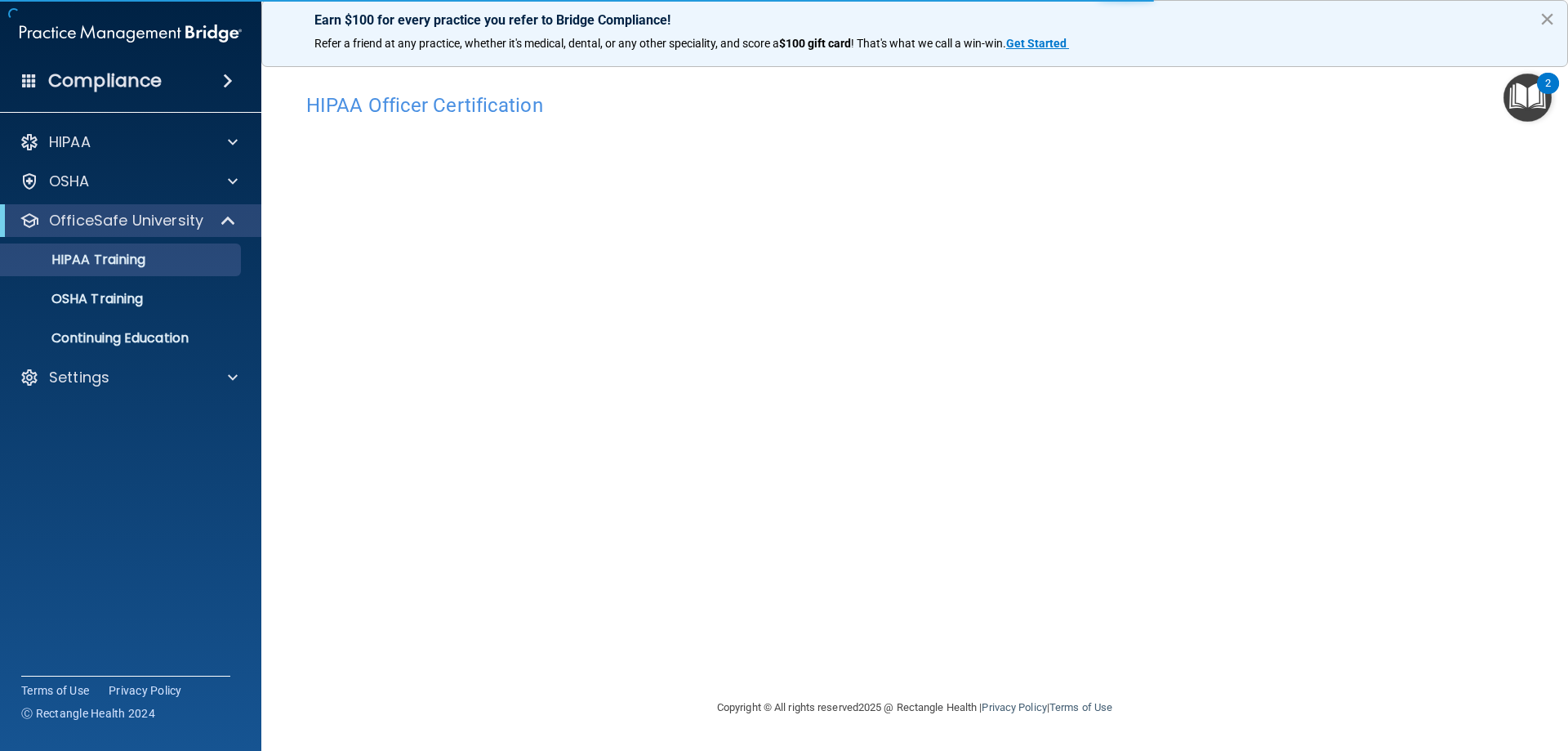
click at [1547, 19] on button "×" at bounding box center [1548, 18] width 15 height 26
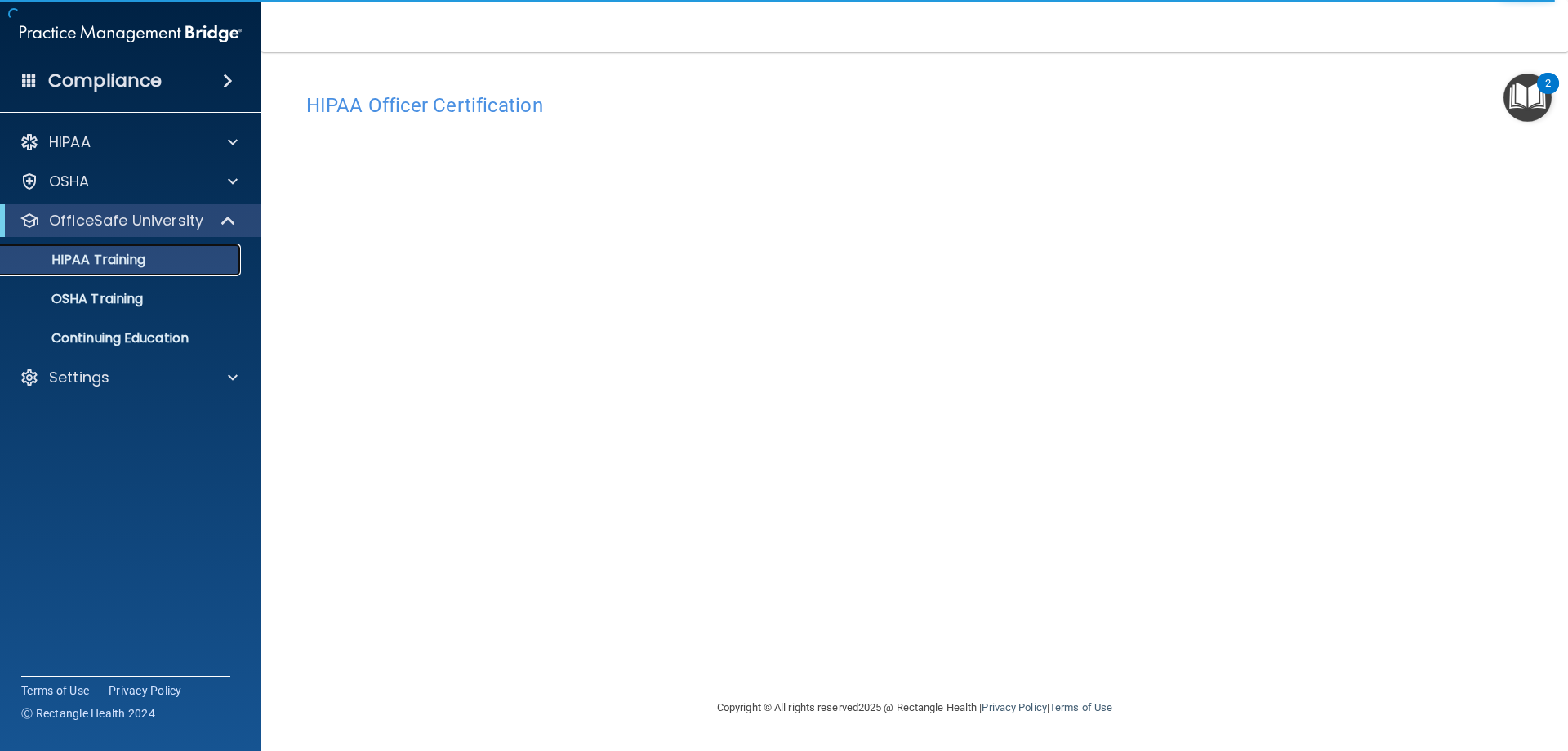
click at [99, 267] on p "HIPAA Training" at bounding box center [77, 259] width 134 height 16
click at [139, 131] on div "HIPAA" at bounding box center [130, 142] width 262 height 33
click at [180, 82] on div "Compliance" at bounding box center [130, 80] width 262 height 36
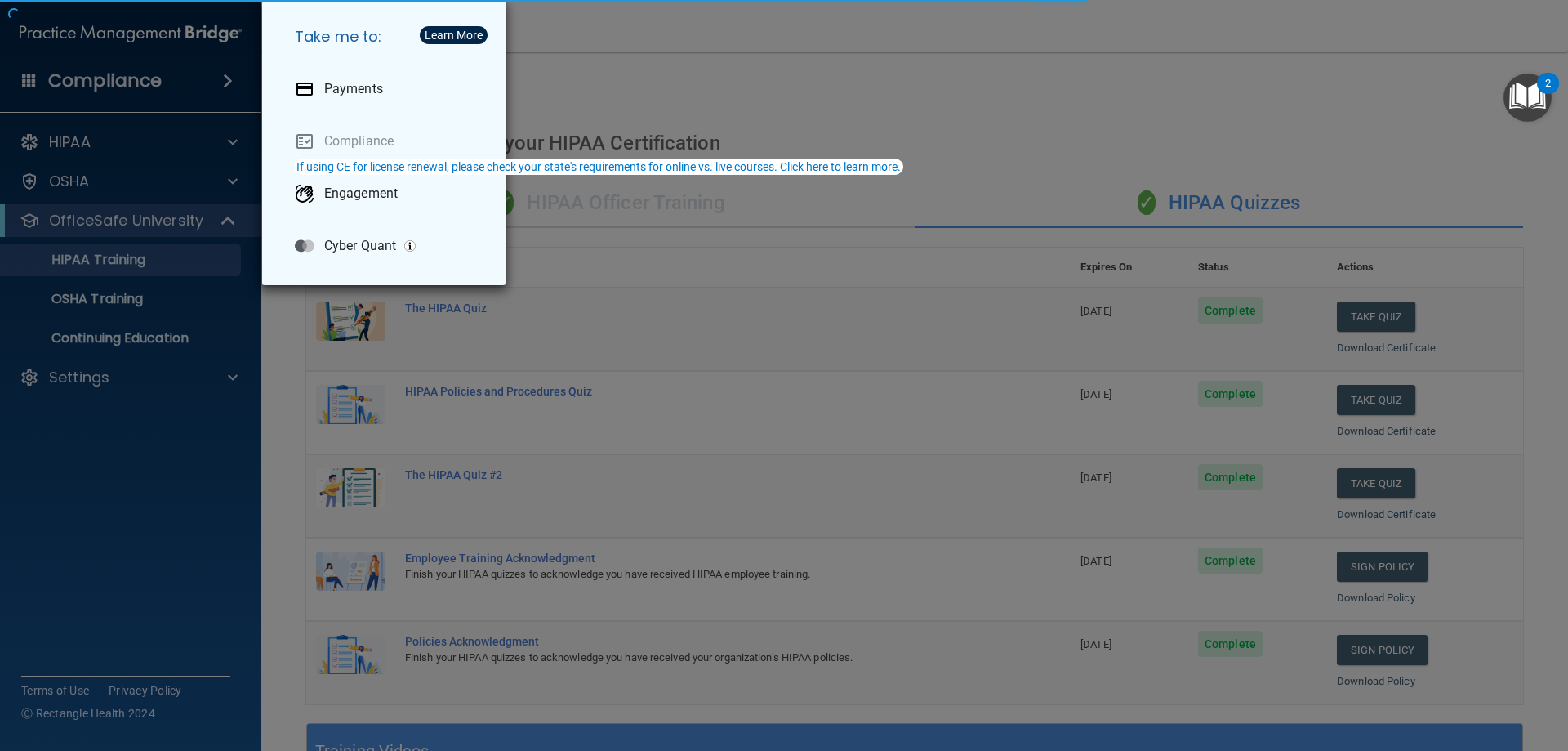
click at [861, 98] on div "Take me to: Payments Compliance Engagement Cyber Quant" at bounding box center [784, 375] width 1568 height 751
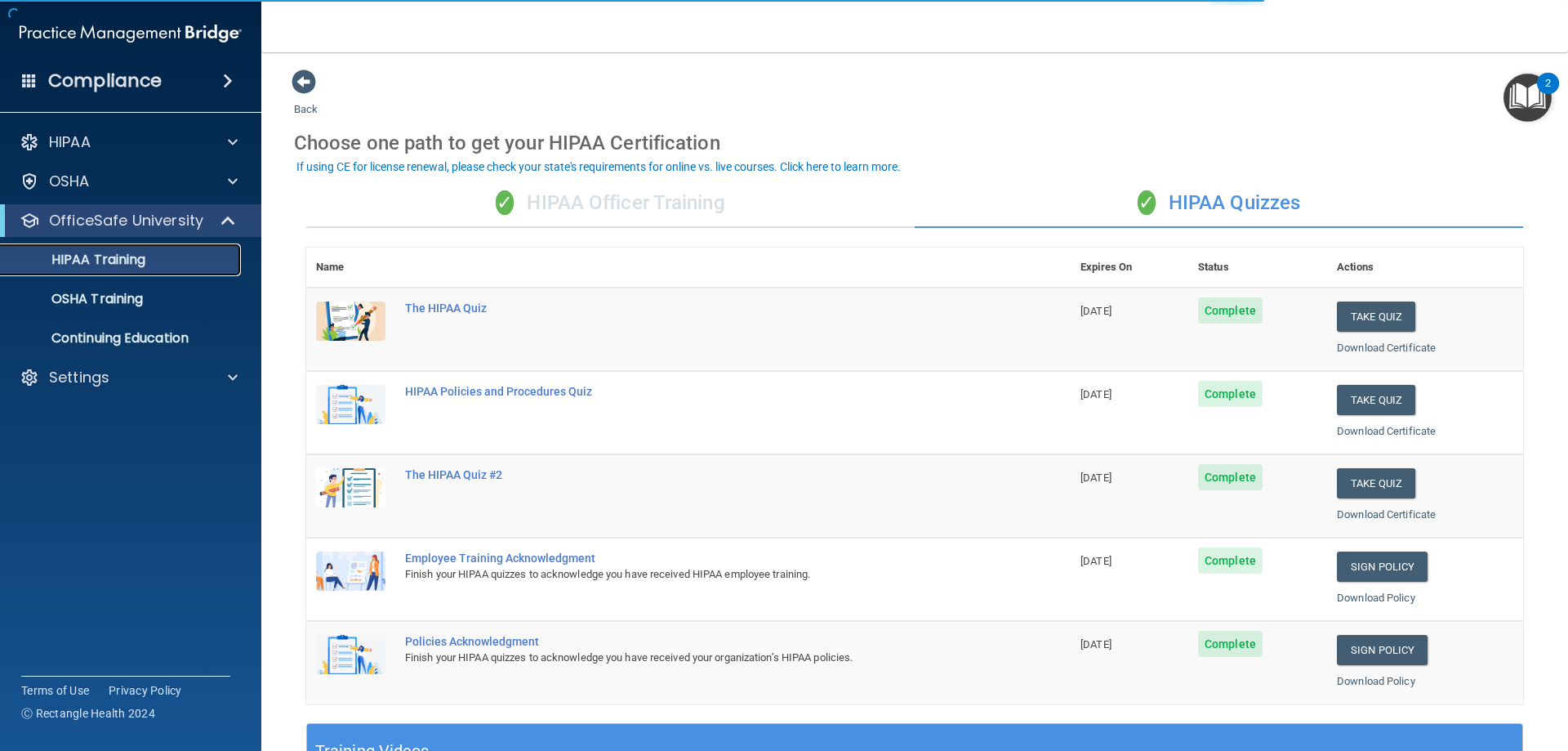
click at [105, 256] on p "HIPAA Training" at bounding box center [77, 259] width 134 height 16
click at [697, 185] on div "✓ HIPAA Officer Training" at bounding box center [611, 203] width 609 height 49
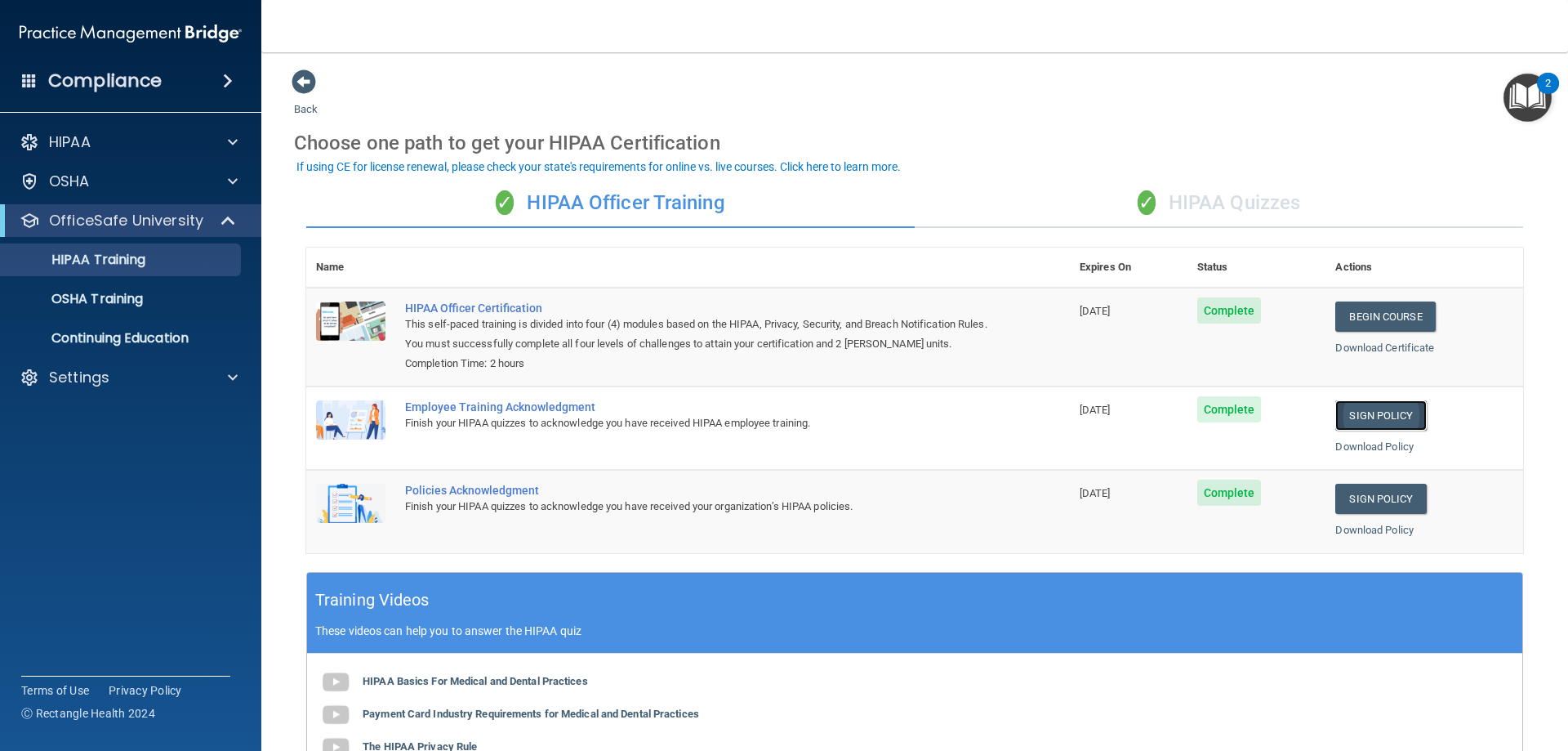
click at [1368, 415] on link "Sign Policy" at bounding box center [1381, 415] width 91 height 30
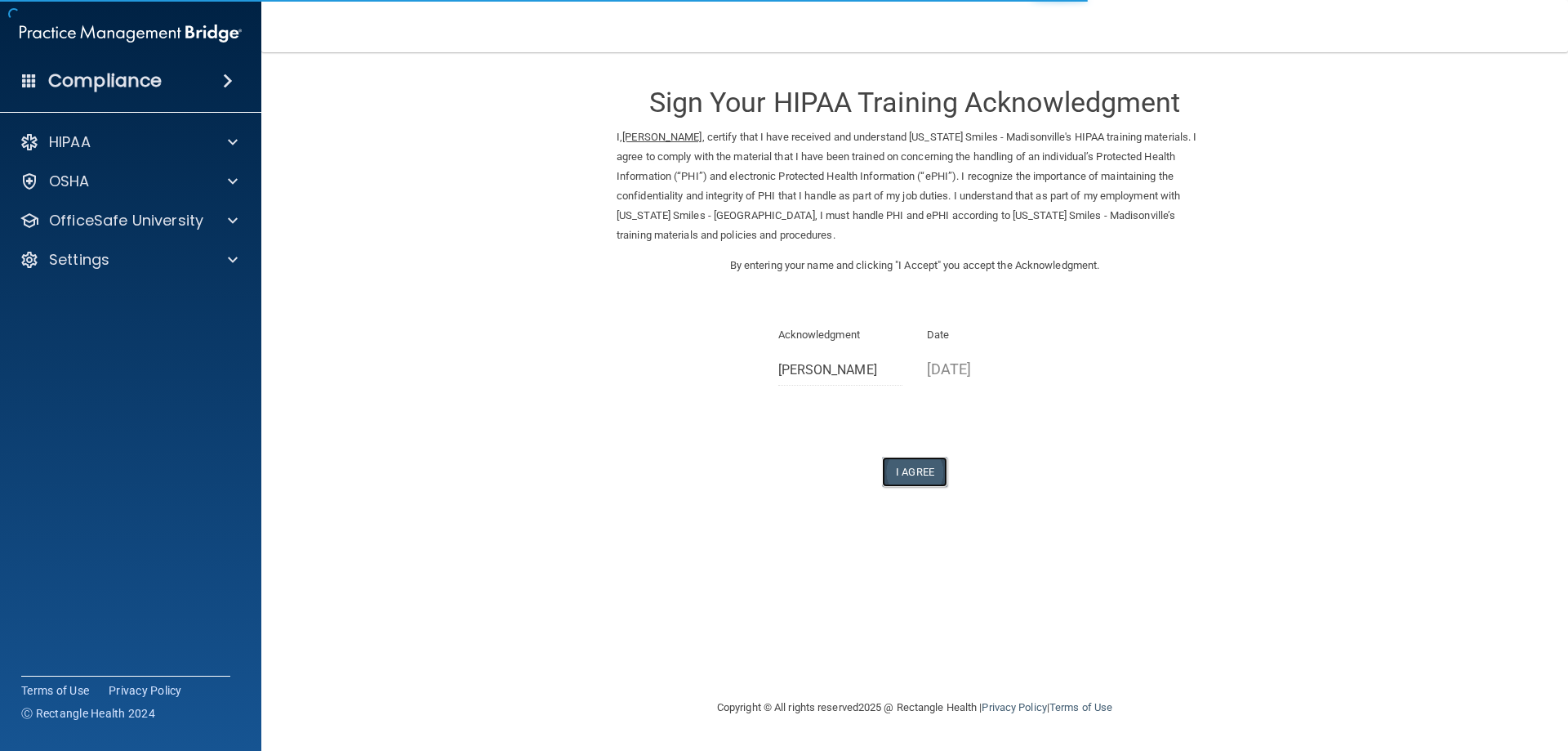
click at [923, 468] on button "I Agree" at bounding box center [915, 472] width 66 height 30
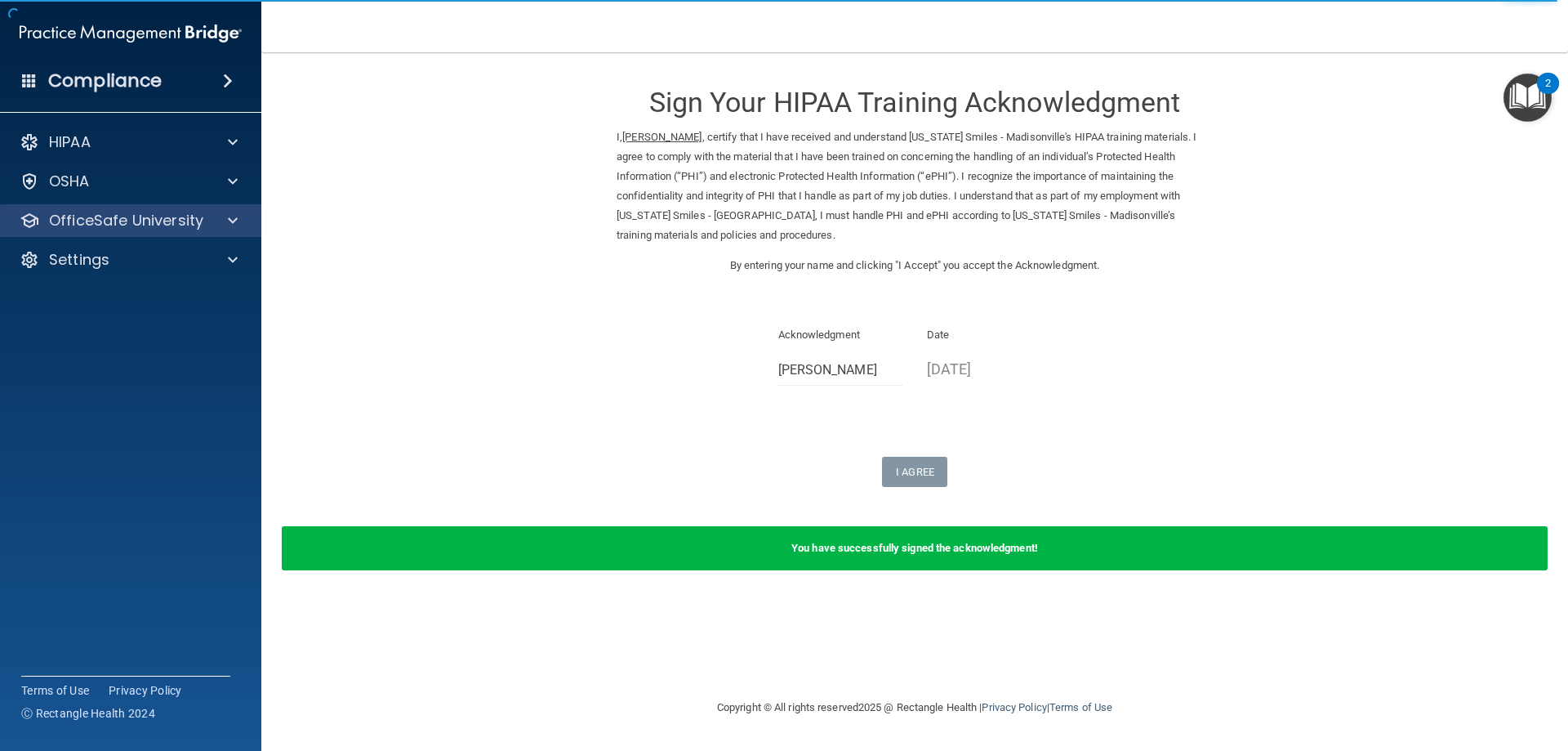
click at [137, 209] on div "OfficeSafe University" at bounding box center [130, 220] width 262 height 33
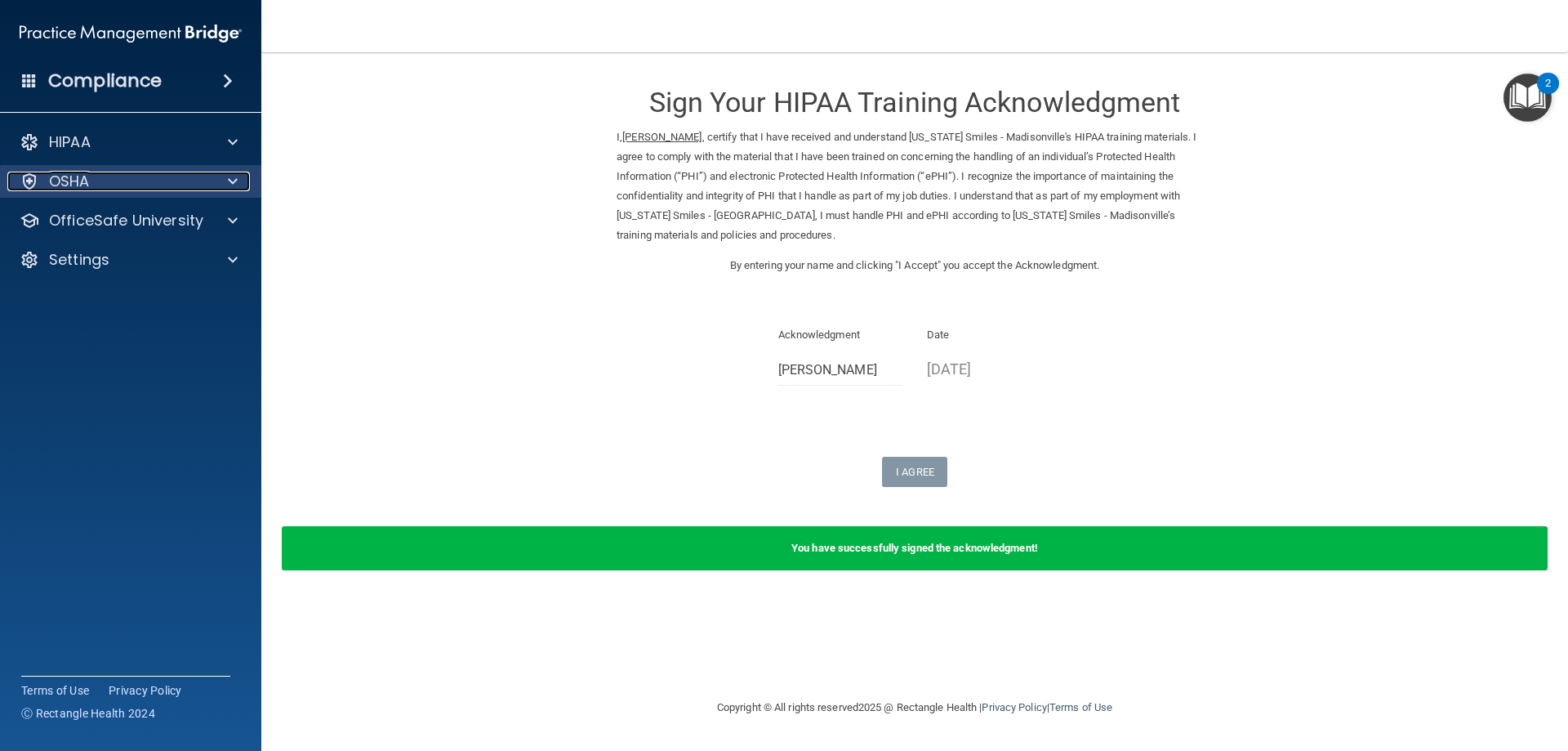
click at [127, 179] on div "OSHA" at bounding box center [109, 182] width 203 height 19
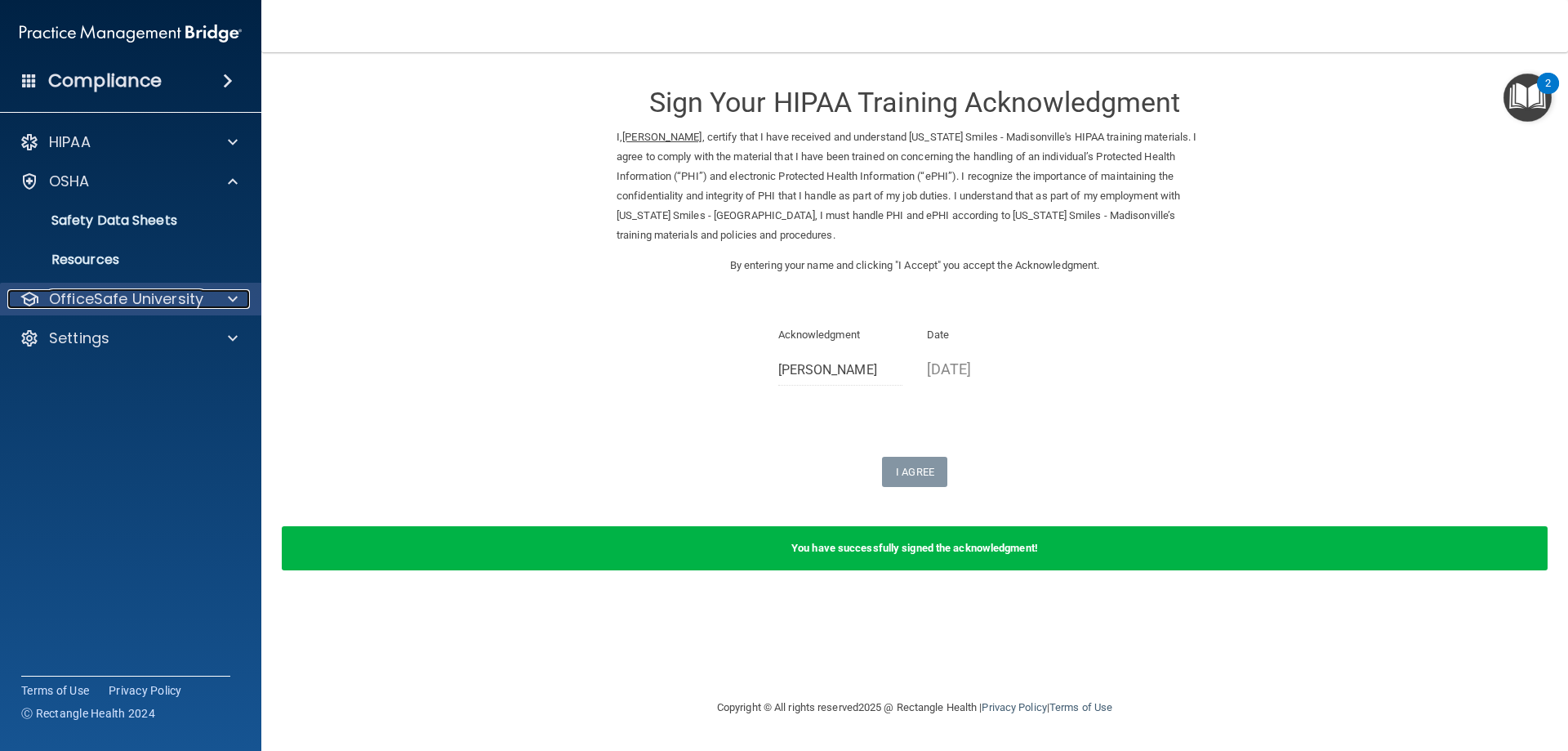
click at [100, 293] on p "OfficeSafe University" at bounding box center [127, 299] width 155 height 19
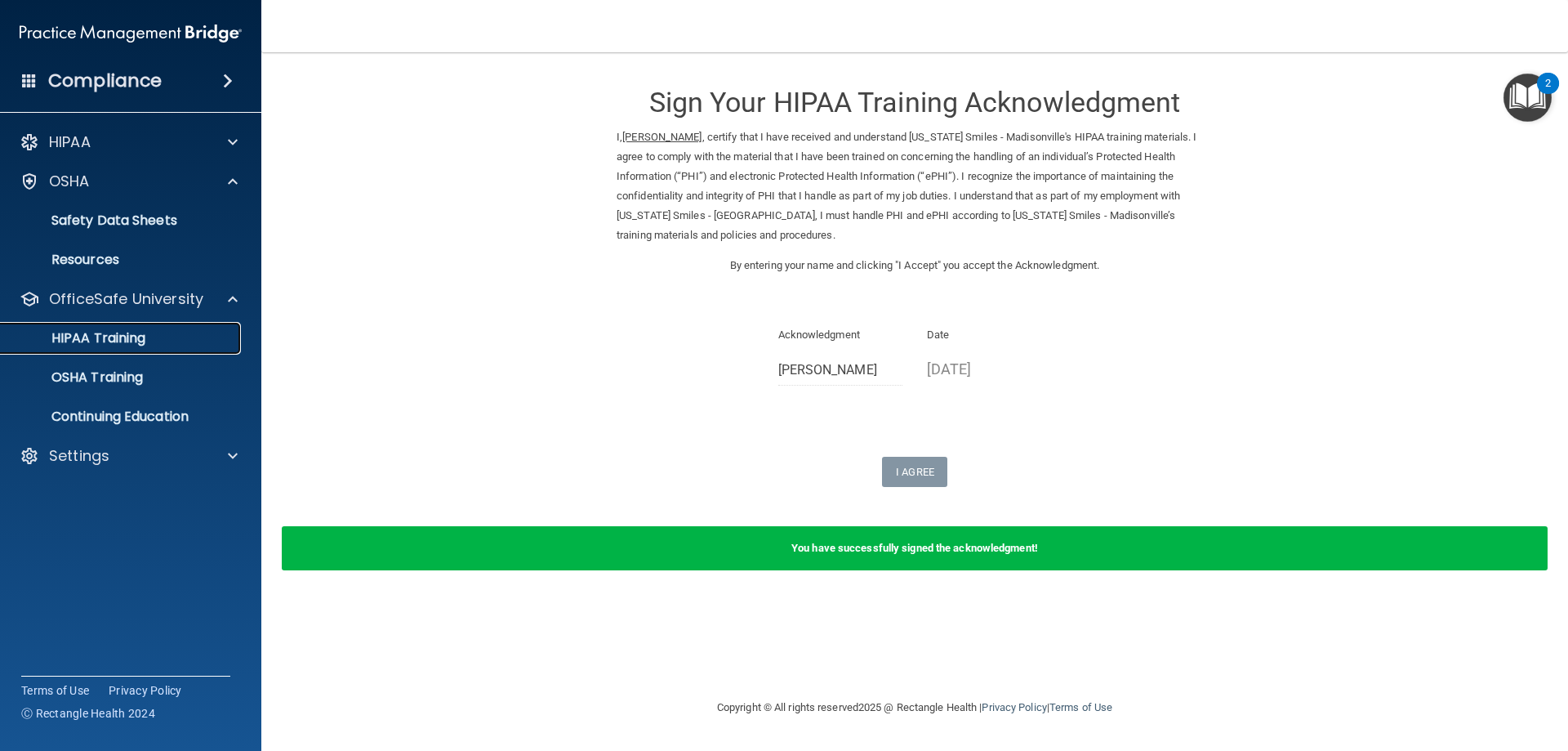
click at [78, 339] on p "HIPAA Training" at bounding box center [77, 338] width 134 height 16
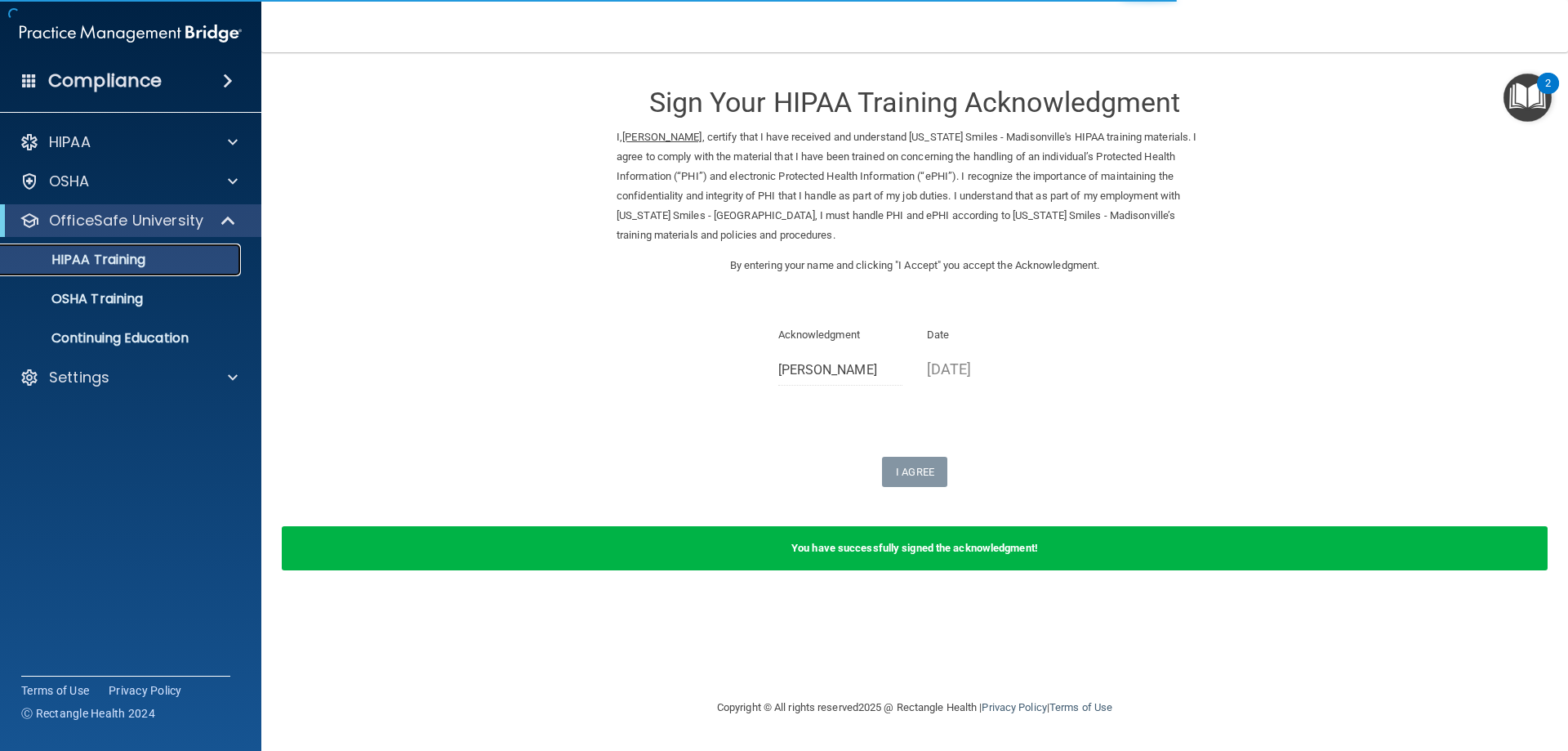
click at [114, 263] on p "HIPAA Training" at bounding box center [77, 259] width 134 height 16
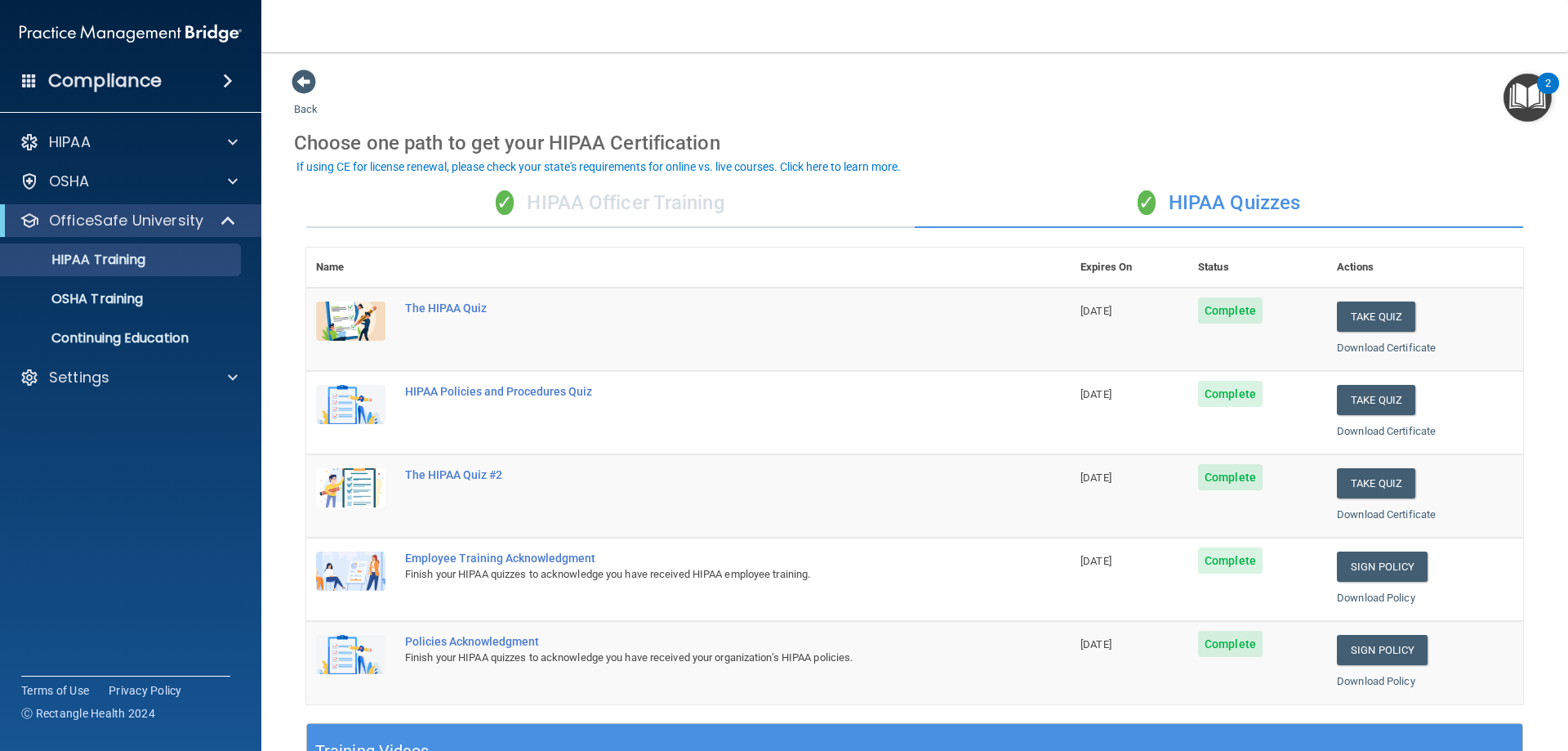
click at [726, 214] on div "✓ HIPAA Officer Training" at bounding box center [611, 203] width 609 height 49
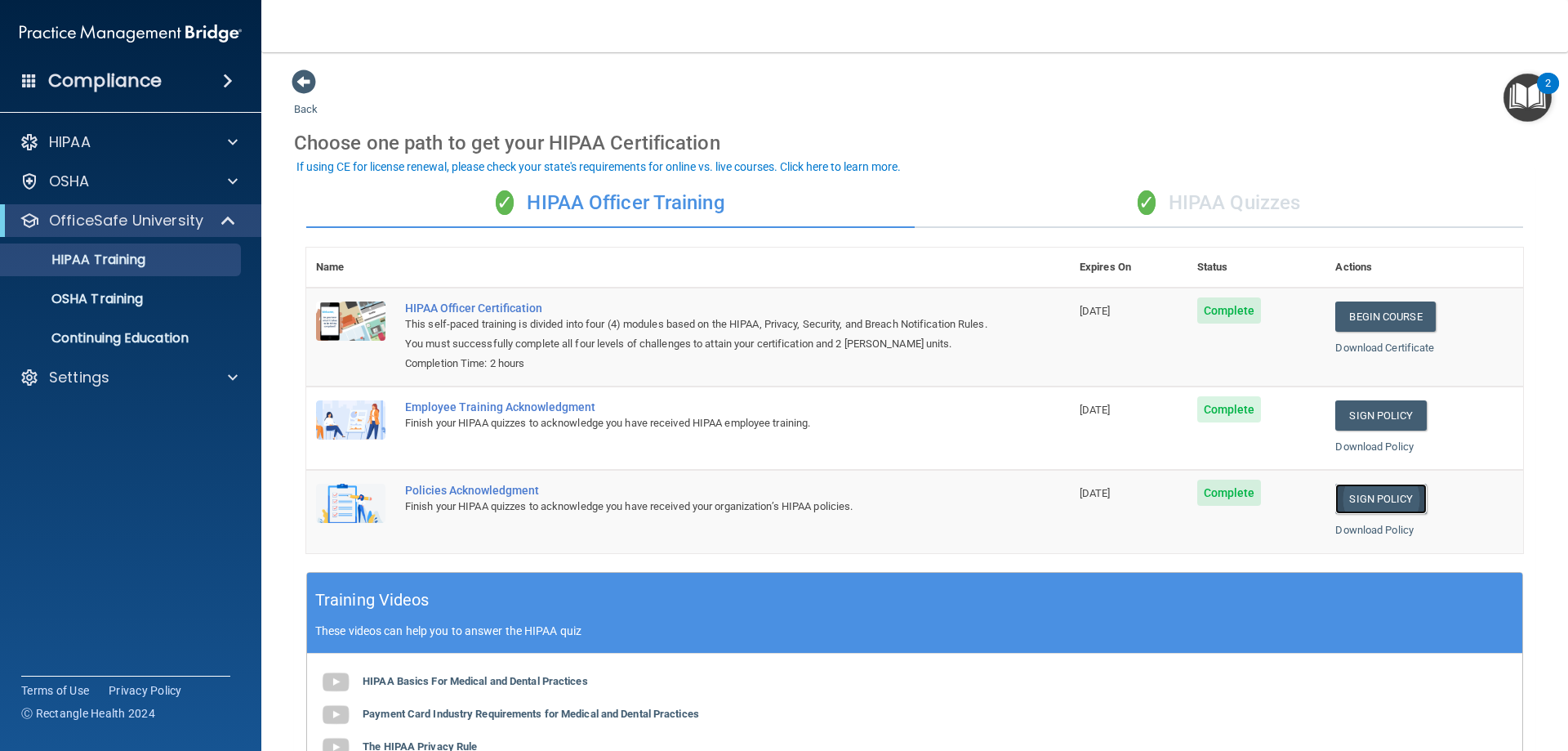
click at [1372, 502] on link "Sign Policy" at bounding box center [1381, 498] width 91 height 30
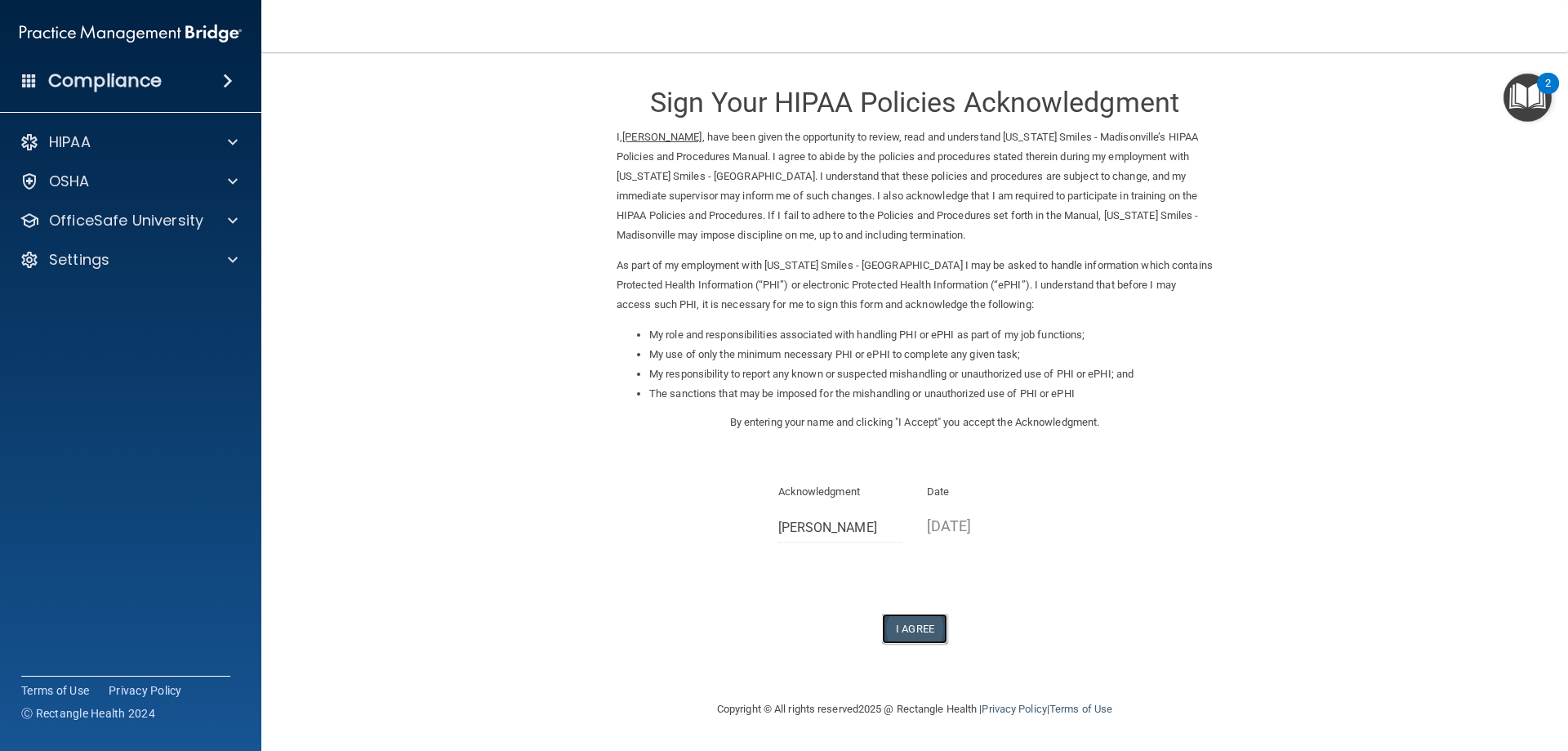
click at [904, 621] on button "I Agree" at bounding box center [915, 628] width 66 height 30
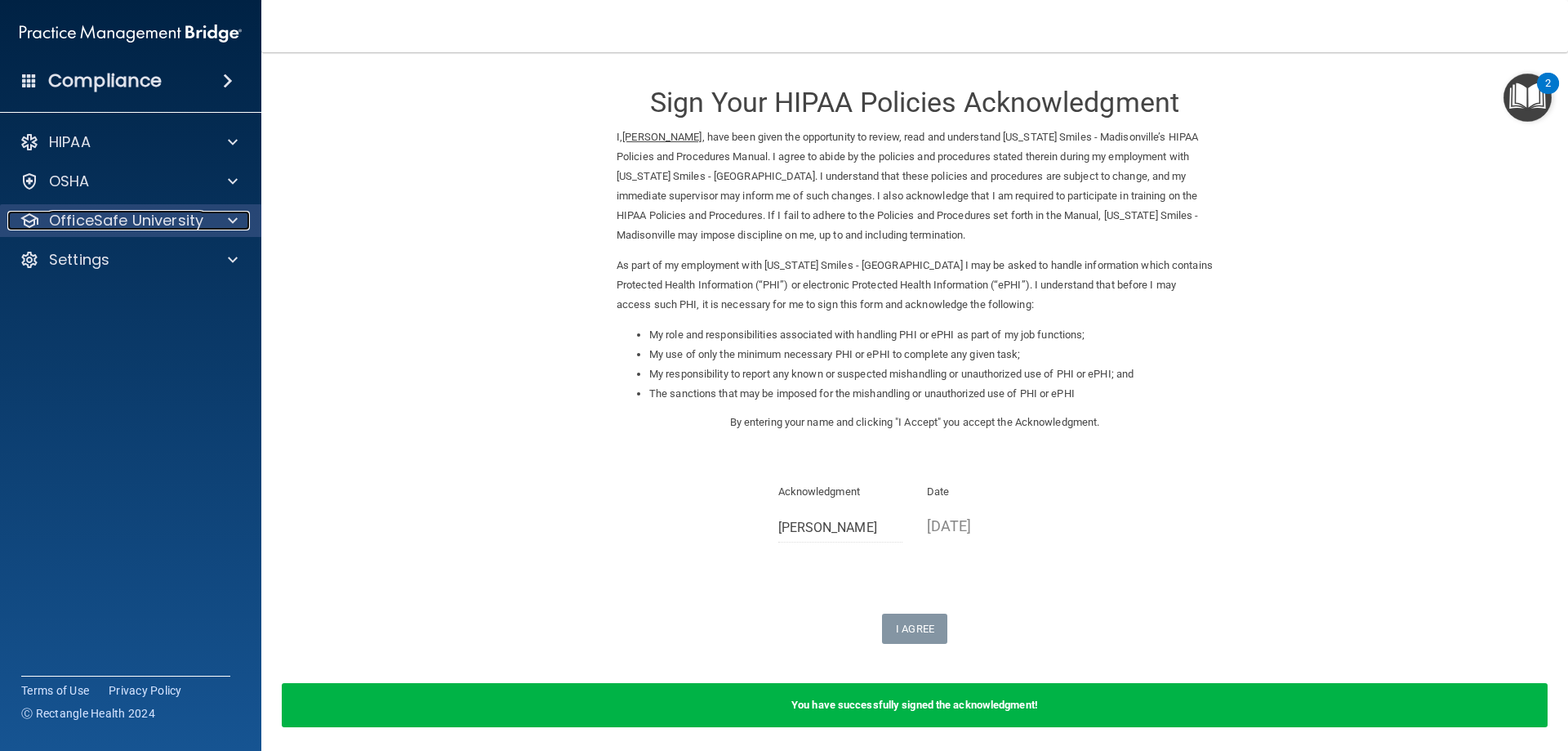
click at [196, 218] on p "OfficeSafe University" at bounding box center [127, 220] width 155 height 19
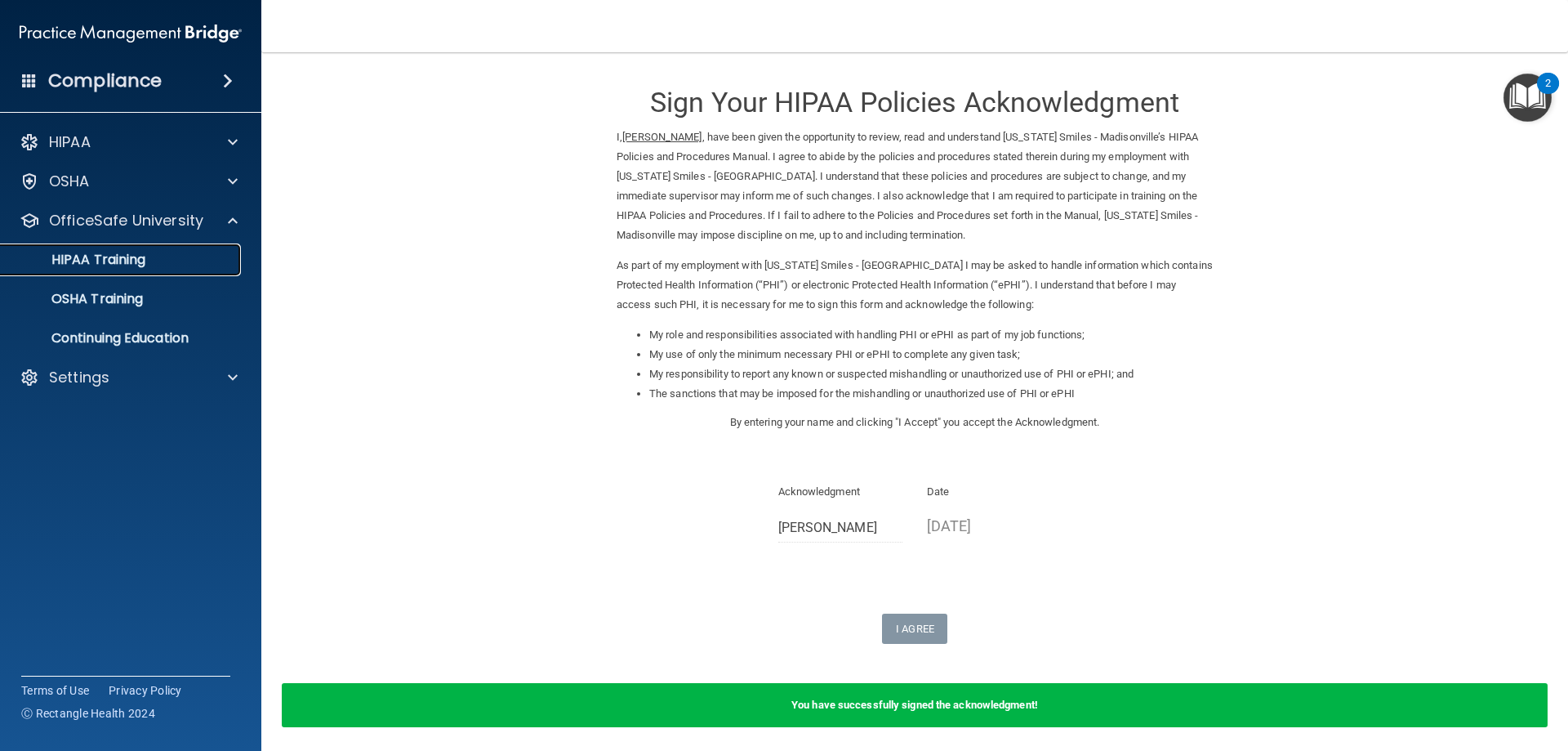
click at [110, 262] on p "HIPAA Training" at bounding box center [77, 259] width 134 height 16
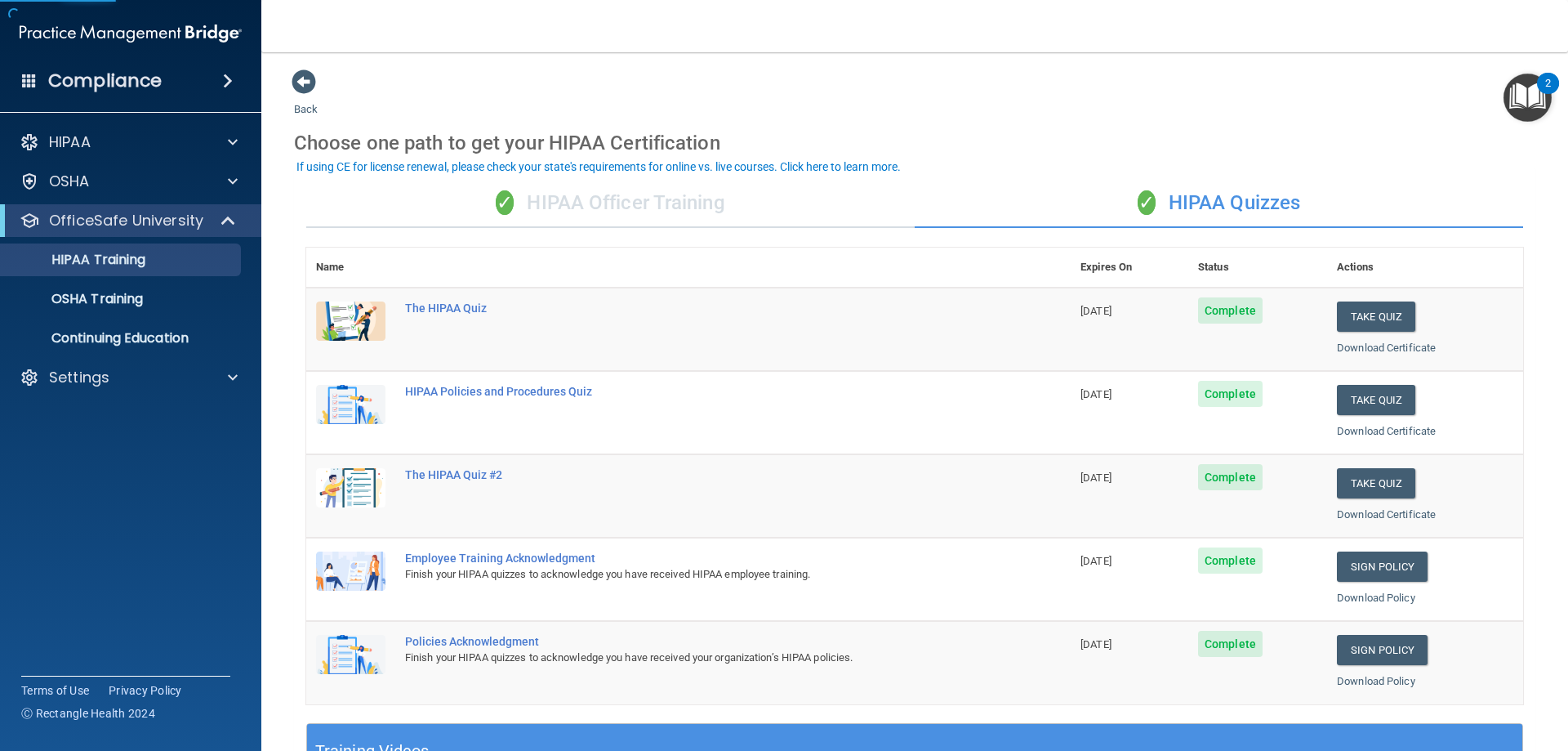
click at [573, 207] on div "✓ HIPAA Officer Training" at bounding box center [611, 203] width 609 height 49
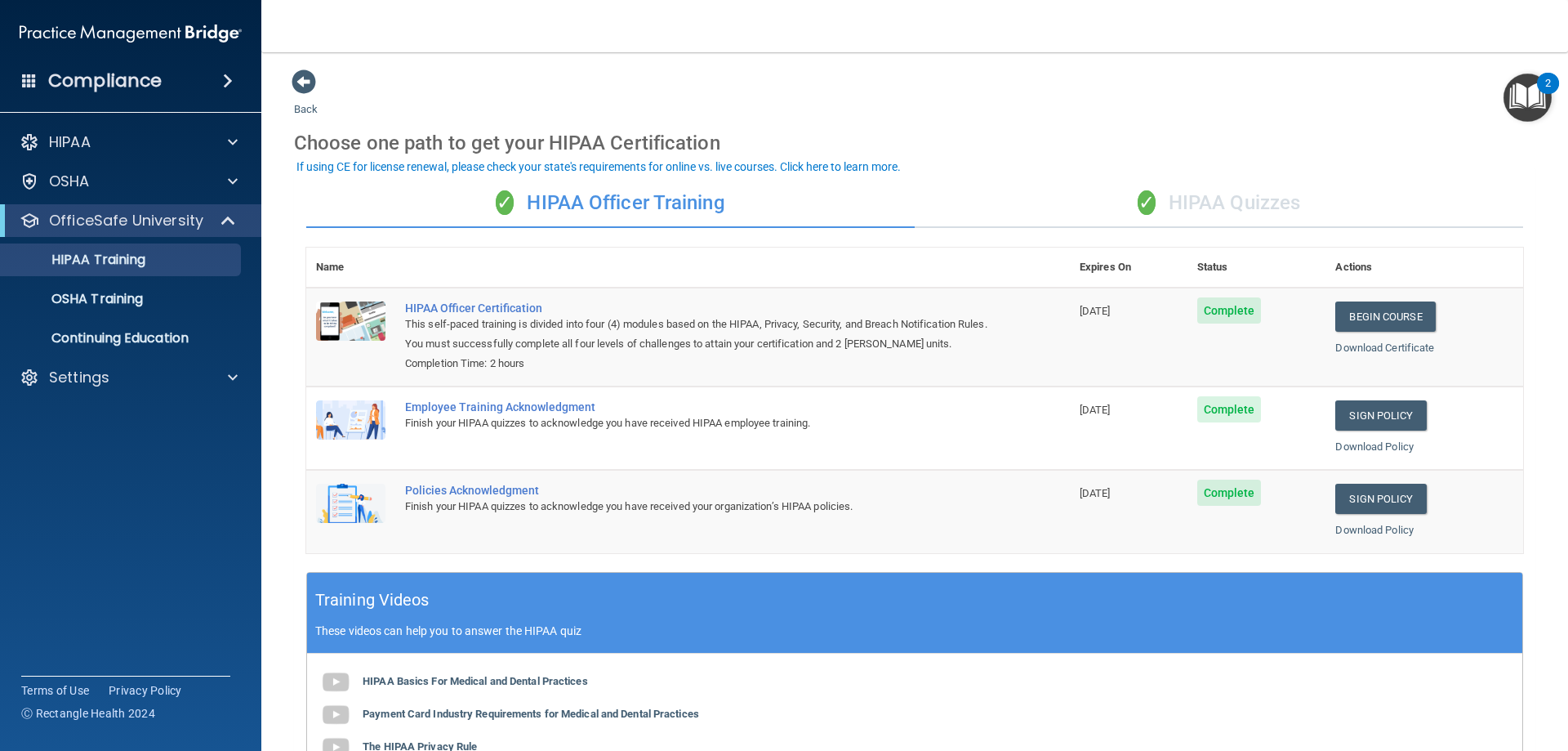
click at [1223, 211] on div "✓ HIPAA Quizzes" at bounding box center [1219, 203] width 609 height 49
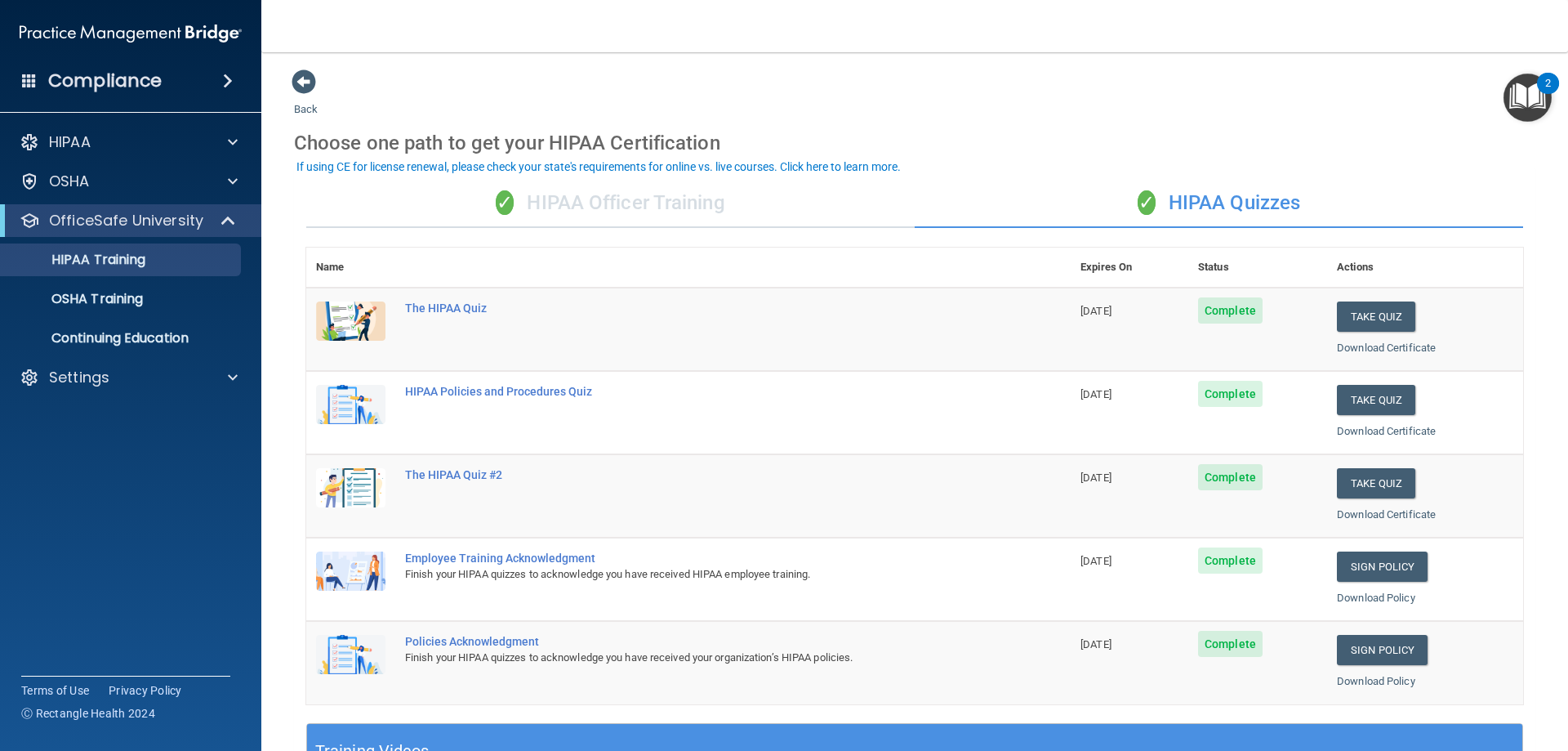
click at [1345, 144] on div "Choose one path to get your HIPAA Certification" at bounding box center [914, 142] width 1241 height 47
